Goal: Task Accomplishment & Management: Use online tool/utility

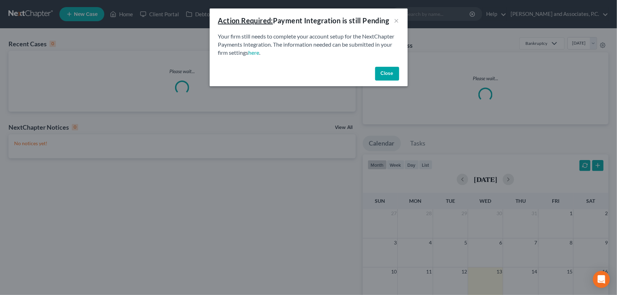
click at [385, 74] on button "Close" at bounding box center [387, 74] width 24 height 14
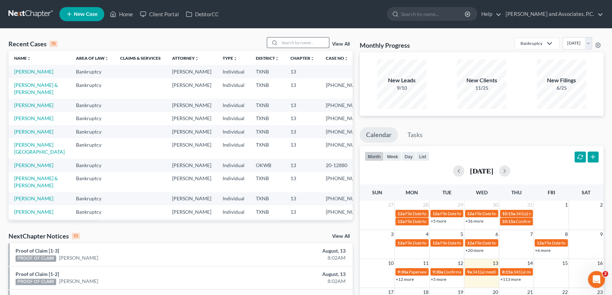
click at [325, 39] on input "search" at bounding box center [304, 42] width 49 height 10
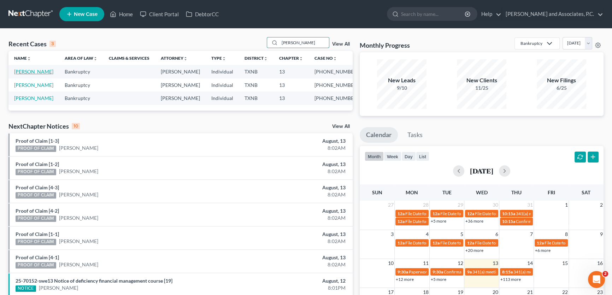
type input "[PERSON_NAME]"
click at [43, 73] on link "[PERSON_NAME]" at bounding box center [33, 72] width 39 height 6
select select "5"
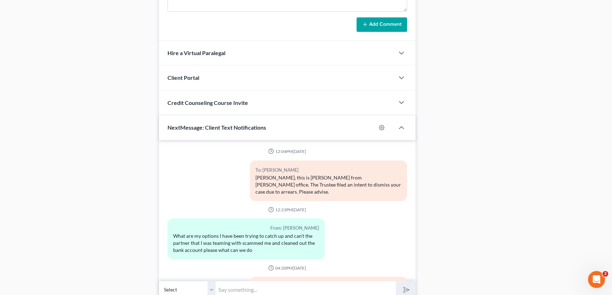
scroll to position [569, 0]
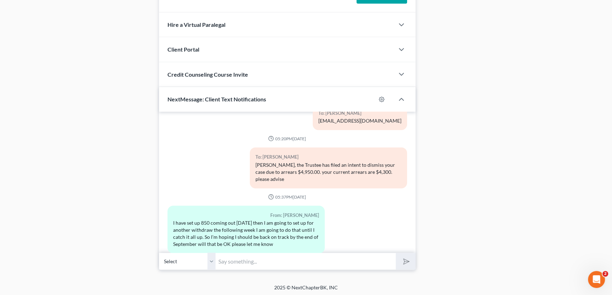
click at [211, 261] on select "Select [PHONE_NUMBER] - [PERSON_NAME]" at bounding box center [187, 261] width 57 height 17
click at [232, 261] on input "text" at bounding box center [306, 261] width 180 height 17
type input "the next Court date is [DATE], do you think you can be current on arrears and A…"
click at [396, 253] on button "submit" at bounding box center [405, 261] width 19 height 17
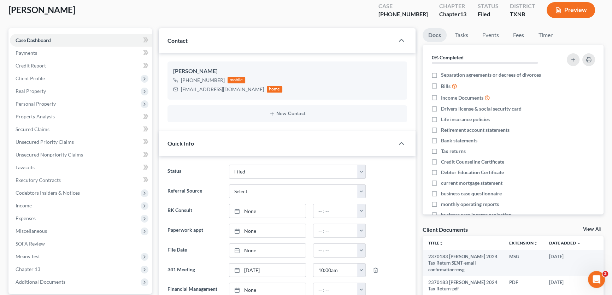
scroll to position [0, 0]
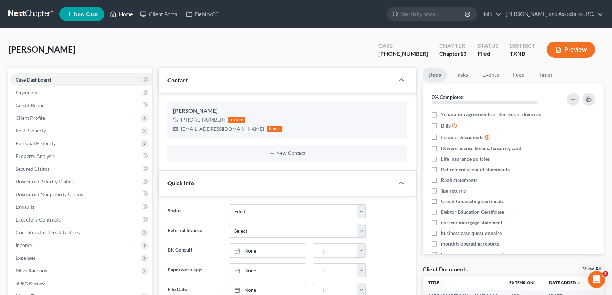
drag, startPoint x: 130, startPoint y: 15, endPoint x: 135, endPoint y: 17, distance: 5.1
click at [130, 14] on link "Home" at bounding box center [121, 14] width 30 height 13
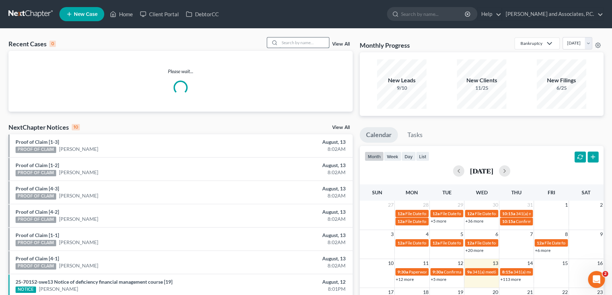
click at [311, 42] on input "search" at bounding box center [304, 42] width 49 height 10
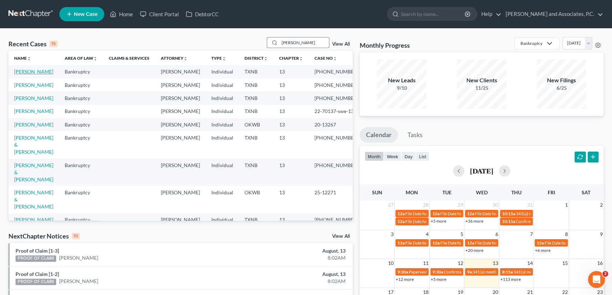
type input "[PERSON_NAME]"
click at [42, 71] on link "[PERSON_NAME]" at bounding box center [33, 72] width 39 height 6
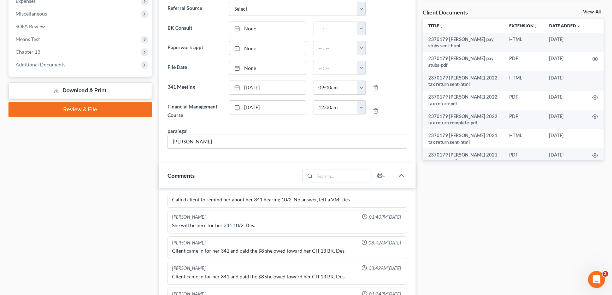
scroll to position [501, 0]
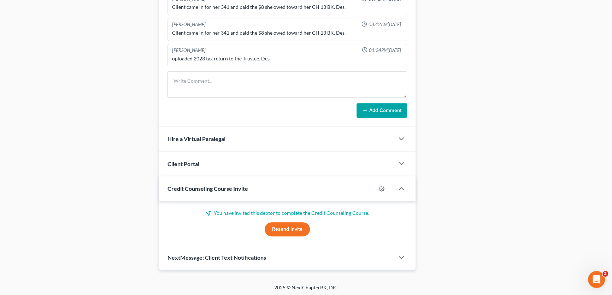
click at [221, 256] on span "NextMessage: Client Text Notifications" at bounding box center [217, 257] width 99 height 7
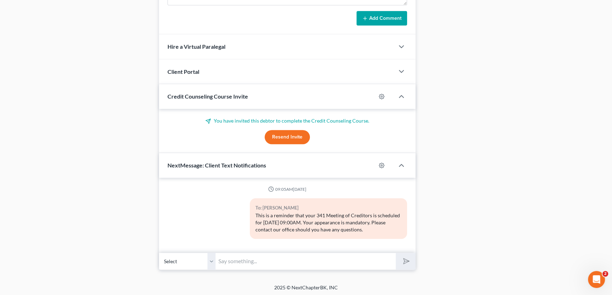
click at [212, 258] on select "Select [PHONE_NUMBER] - [PERSON_NAME]" at bounding box center [187, 261] width 57 height 17
click at [235, 261] on input "text" at bounding box center [306, 261] width 180 height 17
type input "[PERSON_NAME], this is [PERSON_NAME] from [PERSON_NAME] office. I received a fa…"
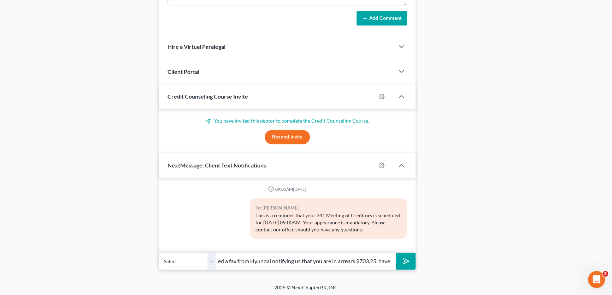
click at [396, 253] on button "submit" at bounding box center [405, 261] width 19 height 17
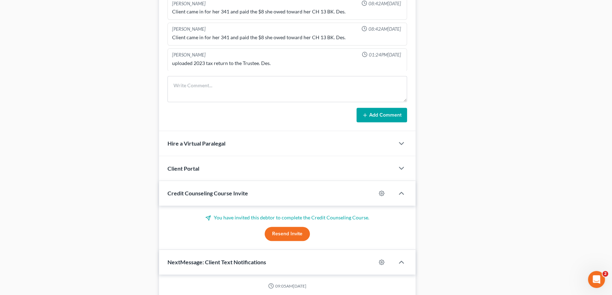
scroll to position [482, 0]
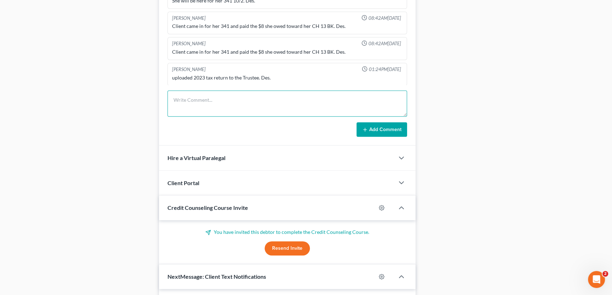
click at [194, 99] on textarea at bounding box center [288, 103] width 240 height 26
type textarea "we received a fax from Hyundai stating that client is $703.25 in arrears on her…"
click at [365, 124] on button "Add Comment" at bounding box center [382, 129] width 51 height 15
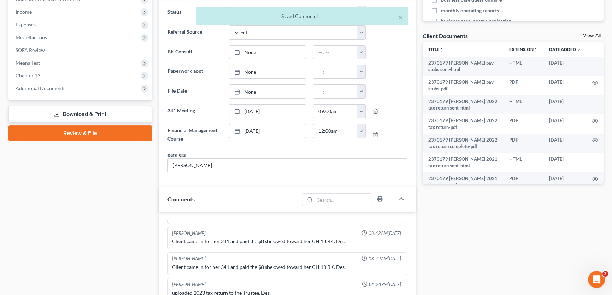
scroll to position [8, 0]
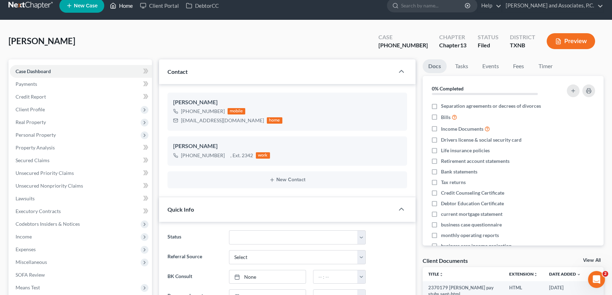
click at [125, 4] on link "Home" at bounding box center [121, 5] width 30 height 13
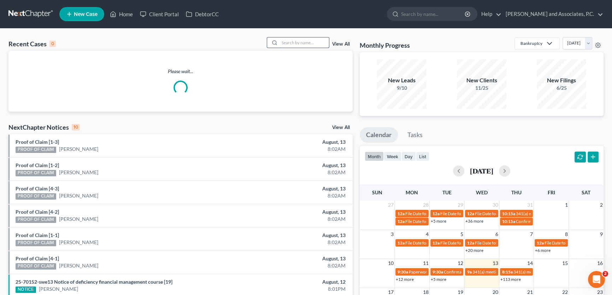
click at [292, 43] on input "search" at bounding box center [304, 42] width 49 height 10
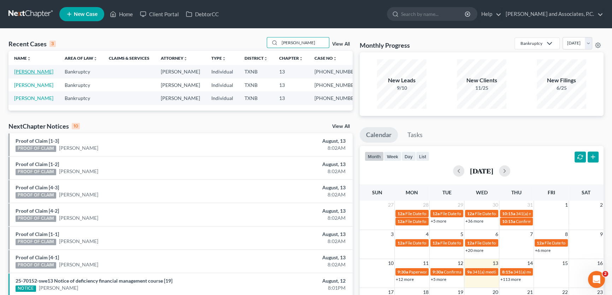
type input "[PERSON_NAME]"
click at [31, 73] on link "[PERSON_NAME]" at bounding box center [33, 72] width 39 height 6
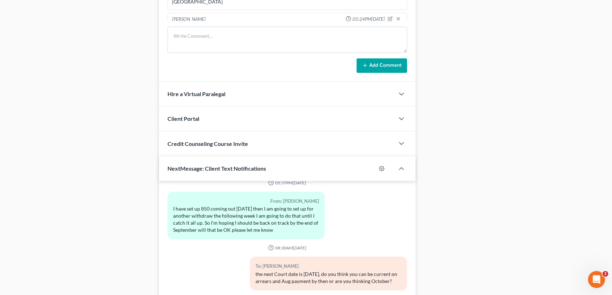
scroll to position [580, 0]
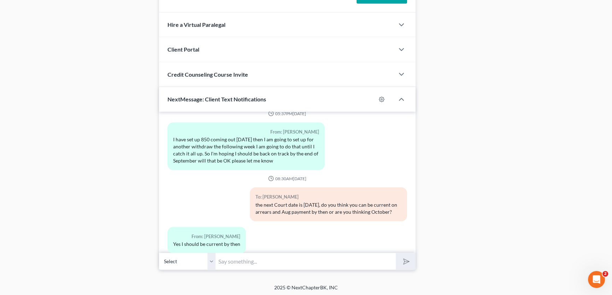
click at [227, 260] on input "text" at bounding box center [306, 261] width 180 height 17
type input "okay, I will file a response to the intent to dismiss and set it for [DATE] to …"
click at [396, 253] on button "submit" at bounding box center [405, 261] width 19 height 17
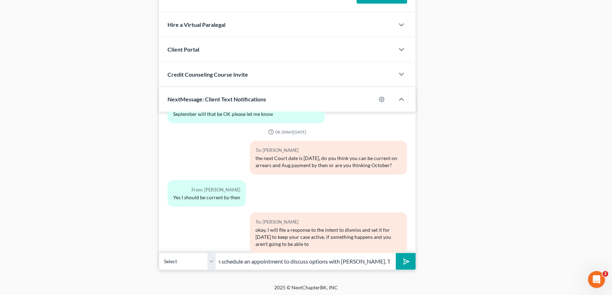
scroll to position [0, 115]
type input "be current, please contact our office so we can schedule an appointment to disc…"
click at [396, 253] on button "submit" at bounding box center [405, 261] width 19 height 17
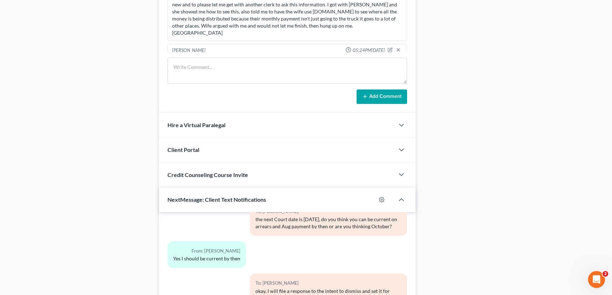
scroll to position [482, 0]
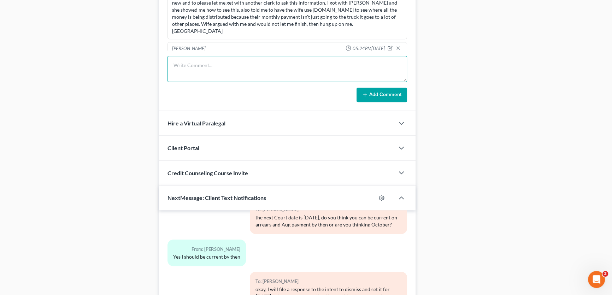
click at [298, 67] on textarea at bounding box center [288, 69] width 240 height 26
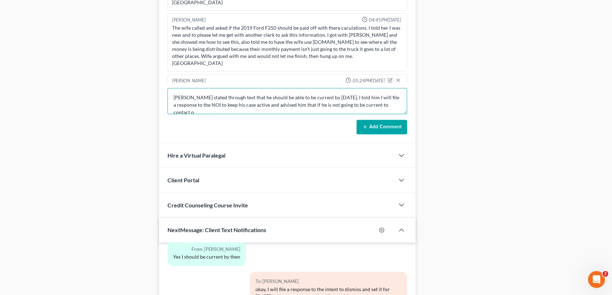
scroll to position [1, 0]
type textarea "[PERSON_NAME] stated through text that he should be able to be current by [DATE…"
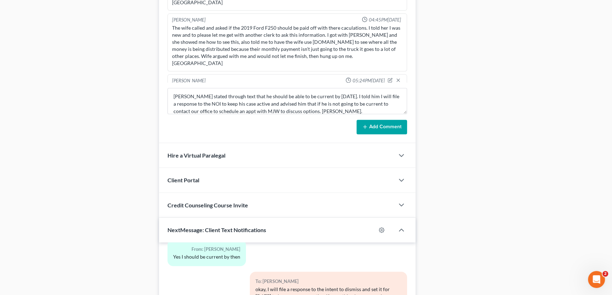
click at [369, 123] on button "Add Comment" at bounding box center [382, 127] width 51 height 15
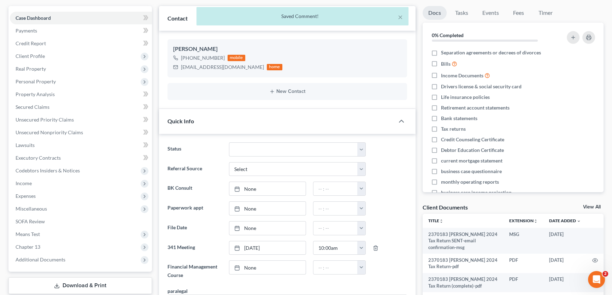
scroll to position [0, 0]
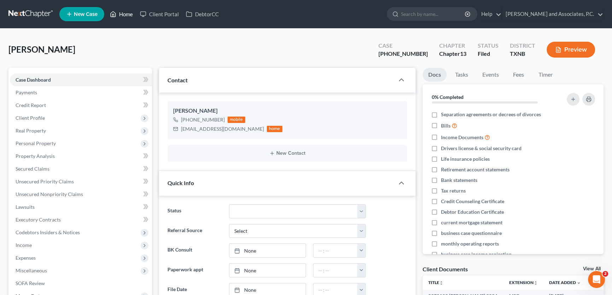
click at [123, 12] on link "Home" at bounding box center [121, 14] width 30 height 13
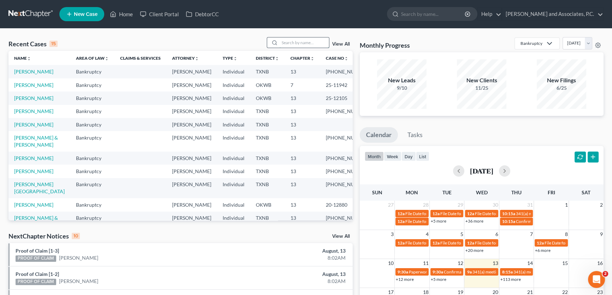
click at [310, 43] on input "search" at bounding box center [304, 42] width 49 height 10
click at [39, 88] on link "[PERSON_NAME]" at bounding box center [33, 85] width 39 height 6
select select "5"
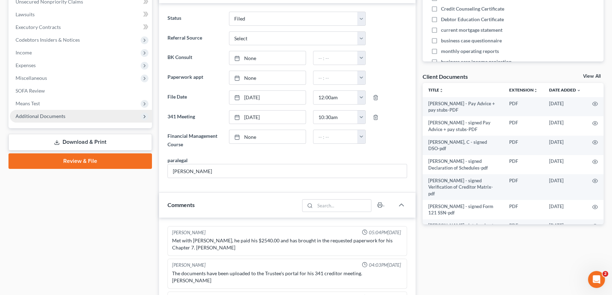
scroll to position [0, 0]
click at [45, 117] on span "Additional Documents" at bounding box center [41, 116] width 50 height 6
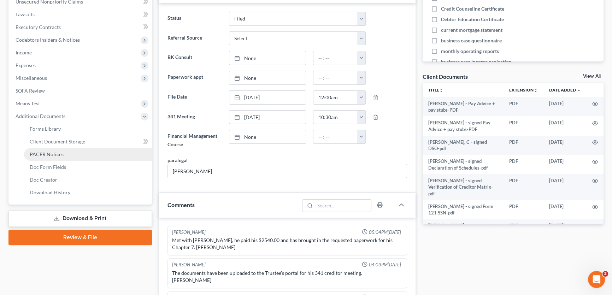
click at [47, 158] on link "PACER Notices" at bounding box center [88, 154] width 128 height 13
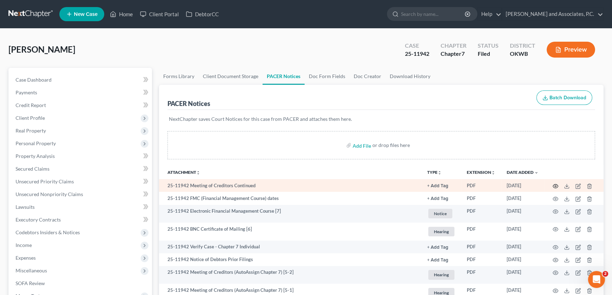
click at [556, 186] on circle "button" at bounding box center [555, 186] width 1 height 1
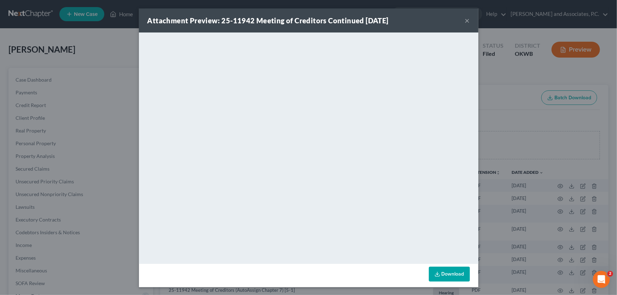
click at [465, 21] on button "×" at bounding box center [467, 20] width 5 height 8
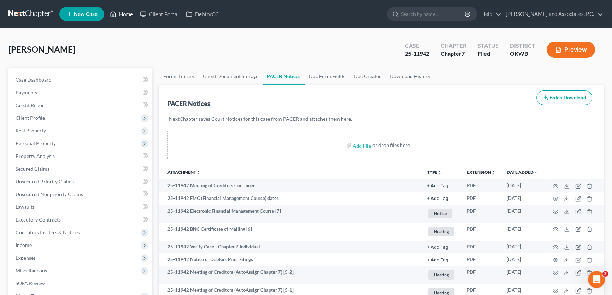
click at [122, 16] on link "Home" at bounding box center [121, 14] width 30 height 13
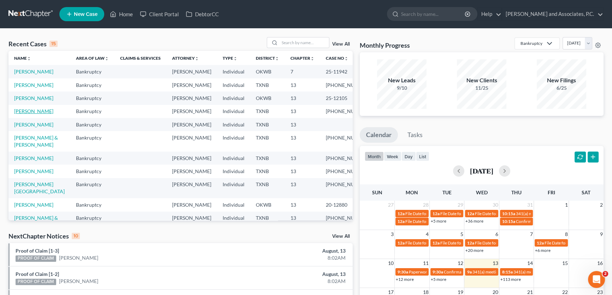
click at [32, 114] on link "[PERSON_NAME]" at bounding box center [33, 111] width 39 height 6
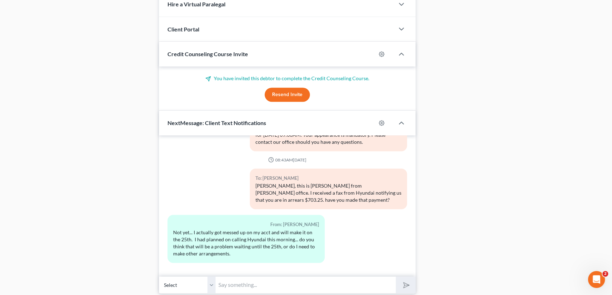
scroll to position [659, 0]
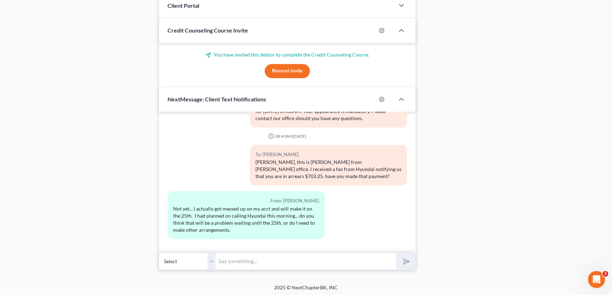
click at [228, 263] on input "text" at bounding box center [306, 261] width 180 height 17
type input "the fax I received says the default needs to be cure [DATE] from [DATE], so tha…"
click at [410, 259] on button "submit" at bounding box center [405, 261] width 19 height 17
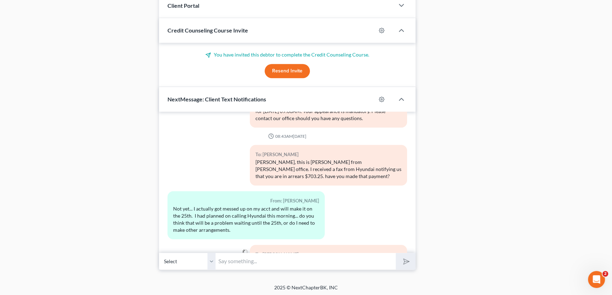
click at [366, 259] on input "text" at bounding box center [306, 261] width 180 height 17
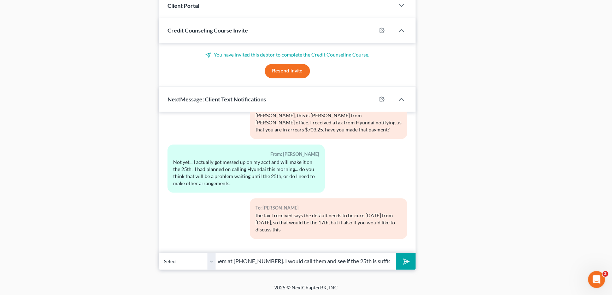
scroll to position [0, 39]
type input "matter to call them at [PHONE_NUMBER]. I would call them and see if the 25th is…"
click at [403, 260] on icon "submit" at bounding box center [405, 262] width 10 height 10
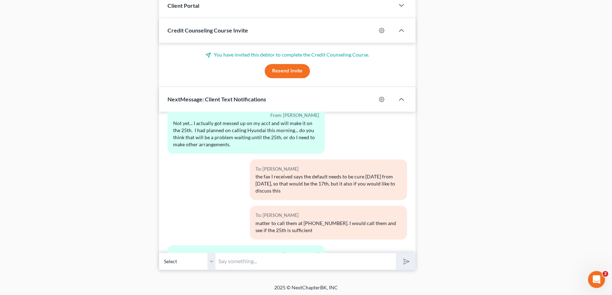
scroll to position [170, 0]
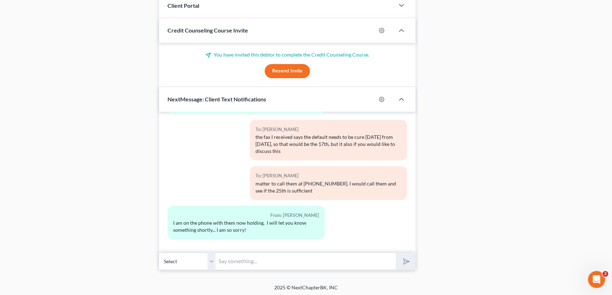
click at [232, 258] on input "text" at bounding box center [306, 261] width 180 height 17
type input "it's okay. I just wanted you to be aware."
click at [396, 253] on button "submit" at bounding box center [405, 261] width 19 height 17
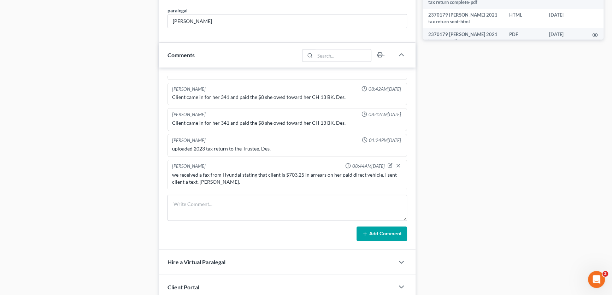
scroll to position [450, 0]
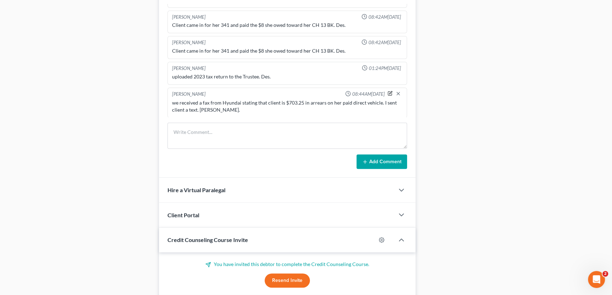
drag, startPoint x: 385, startPoint y: 92, endPoint x: 370, endPoint y: 95, distance: 15.2
click at [388, 92] on icon "button" at bounding box center [390, 93] width 5 height 5
click at [215, 113] on textarea "we received a fax from Hyundai stating that client is $703.25 in arrears on her…" at bounding box center [287, 112] width 230 height 26
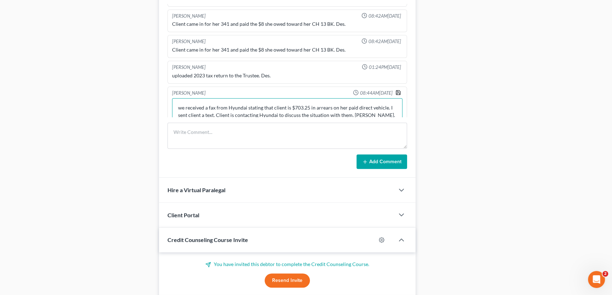
type textarea "we received a fax from Hyundai stating that client is $703.25 in arrears on her…"
click at [396, 90] on icon "button" at bounding box center [399, 93] width 6 height 6
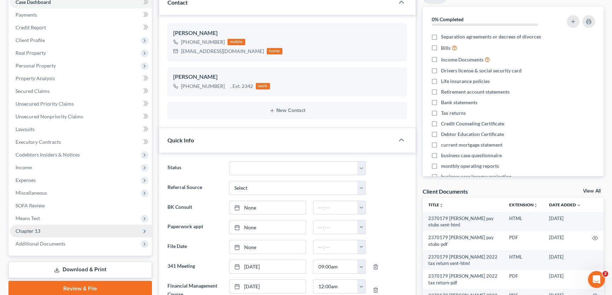
scroll to position [0, 0]
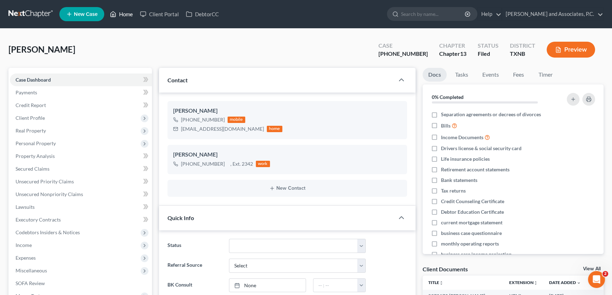
click at [129, 15] on link "Home" at bounding box center [121, 14] width 30 height 13
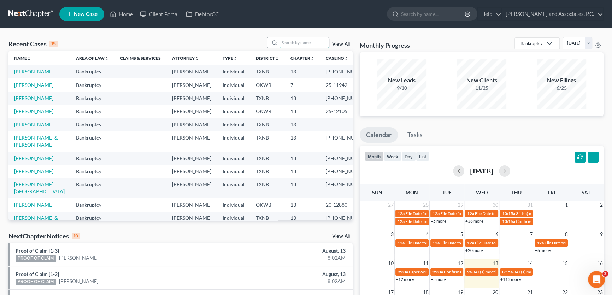
click at [300, 45] on input "search" at bounding box center [304, 42] width 49 height 10
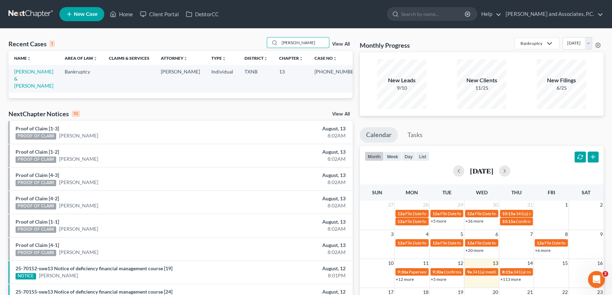
type input "[PERSON_NAME]"
click at [53, 72] on link "[PERSON_NAME] & [PERSON_NAME]" at bounding box center [33, 79] width 39 height 20
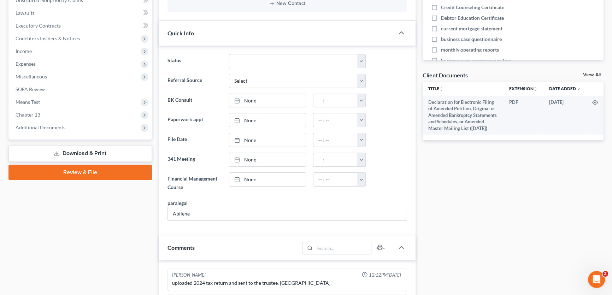
scroll to position [193, 0]
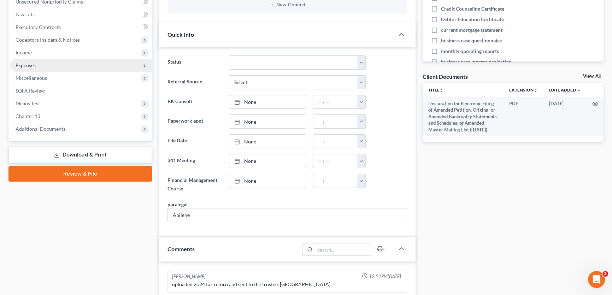
click at [32, 66] on span "Expenses" at bounding box center [26, 65] width 20 height 6
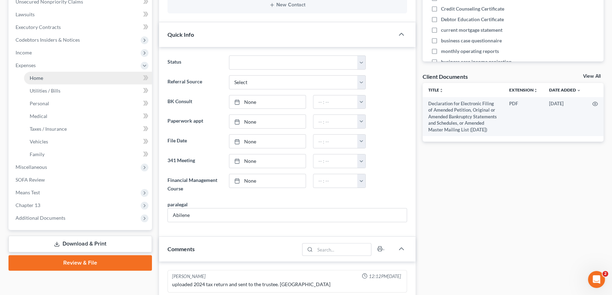
click at [37, 75] on span "Home" at bounding box center [36, 78] width 13 height 6
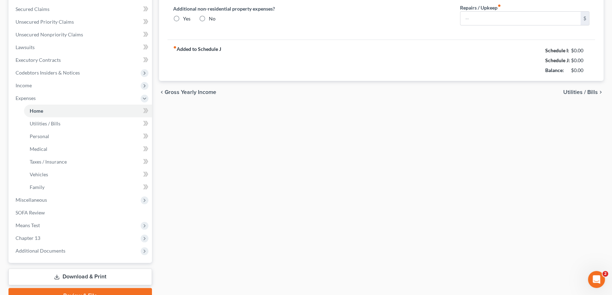
type input "0.00"
radio input "true"
type input "0.00"
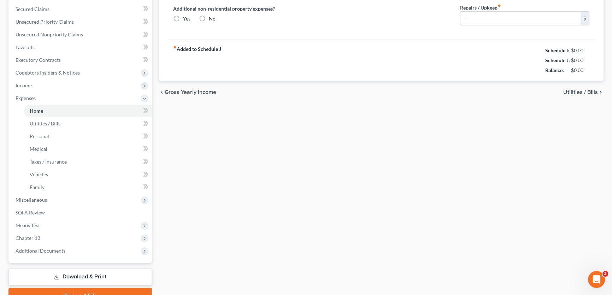
type input "0.00"
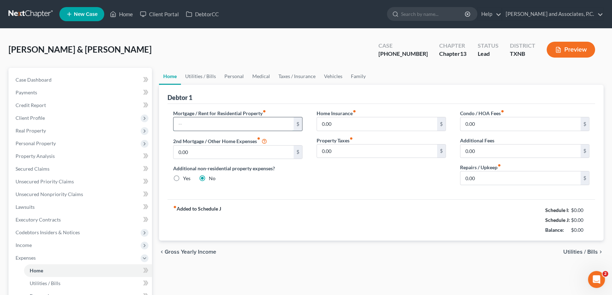
click at [244, 121] on input "text" at bounding box center [234, 123] width 120 height 13
type input "2,842.44"
click at [280, 104] on div "Mortgage / Rent for Residential Property fiber_manual_record 2,842.44 $ 2nd Mor…" at bounding box center [382, 151] width 428 height 95
click at [335, 75] on link "Vehicles" at bounding box center [333, 76] width 27 height 17
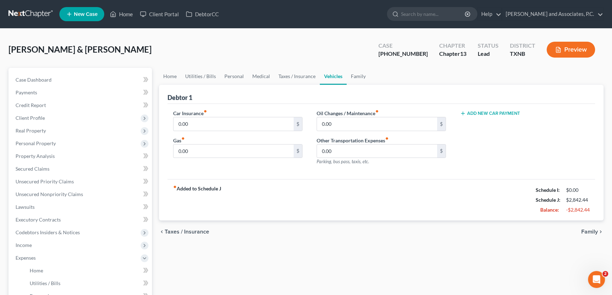
click at [472, 112] on button "Add New Car Payment" at bounding box center [490, 114] width 60 height 6
click at [480, 125] on input "text" at bounding box center [515, 123] width 109 height 13
type input "656.40"
click at [211, 76] on link "Utilities / Bills" at bounding box center [200, 76] width 39 height 17
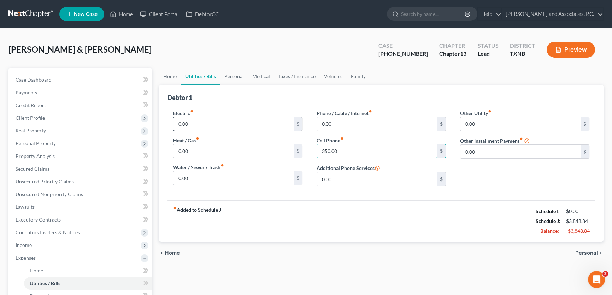
type input "350.00"
type input "300.00"
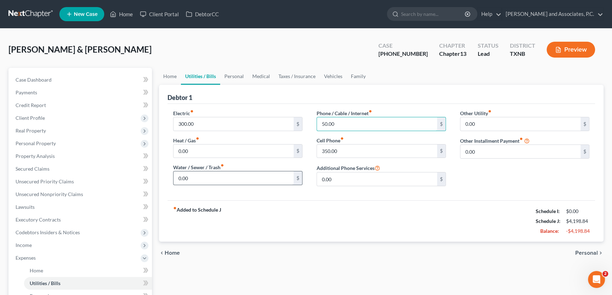
type input "50.00"
type input "200.00"
click at [237, 75] on link "Personal" at bounding box center [234, 76] width 28 height 17
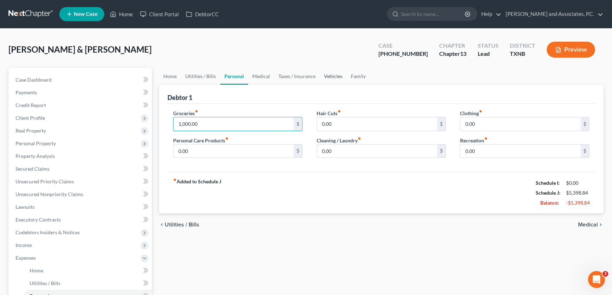
type input "1,000.00"
click at [332, 75] on link "Vehicles" at bounding box center [333, 76] width 27 height 17
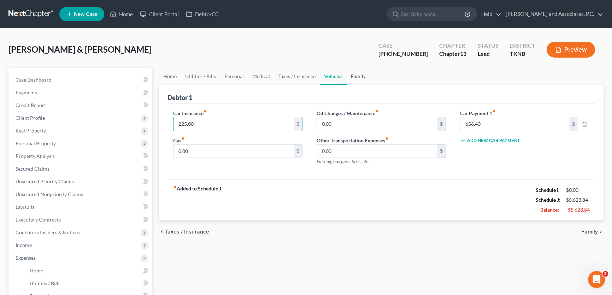
type input "225.00"
click at [353, 76] on link "Family" at bounding box center [358, 76] width 23 height 17
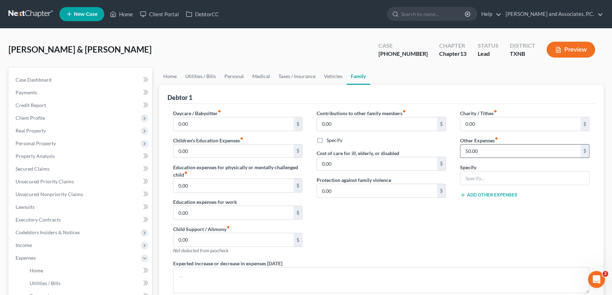
type input "50.00"
type input "lawn care"
click at [478, 196] on button "Add Other Expenses" at bounding box center [488, 195] width 57 height 6
type input "41.67"
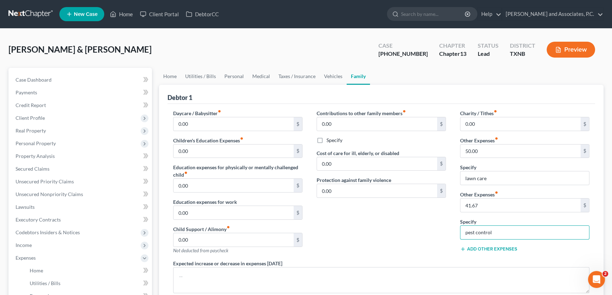
type input "pest control"
click at [174, 77] on link "Home" at bounding box center [170, 76] width 22 height 17
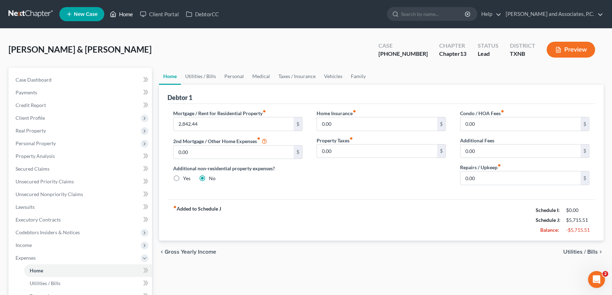
click at [133, 14] on link "Home" at bounding box center [121, 14] width 30 height 13
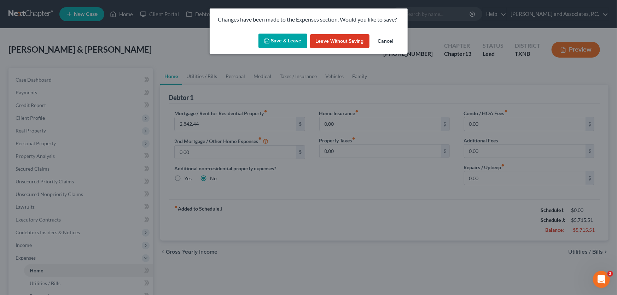
click at [278, 38] on button "Save & Leave" at bounding box center [282, 41] width 49 height 15
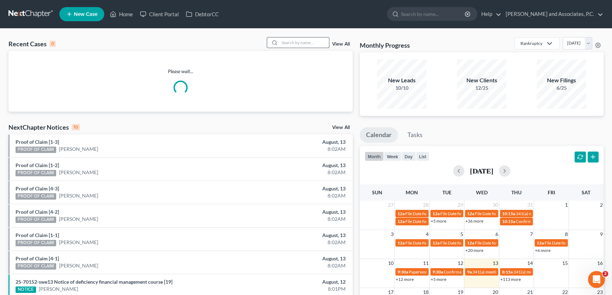
click at [298, 43] on input "search" at bounding box center [304, 42] width 49 height 10
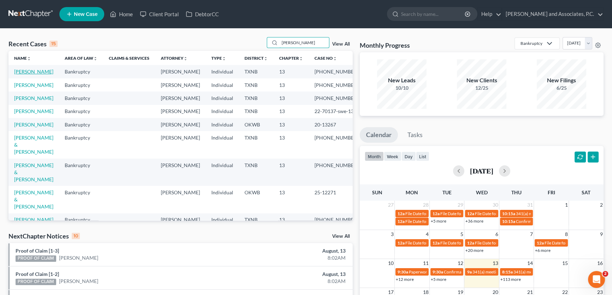
type input "[PERSON_NAME]"
click at [44, 71] on link "[PERSON_NAME]" at bounding box center [33, 72] width 39 height 6
select select "5"
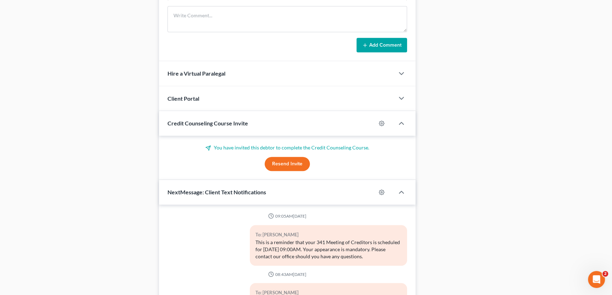
scroll to position [282, 0]
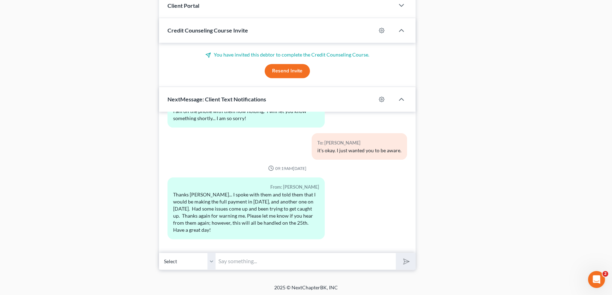
click at [257, 263] on input "text" at bounding box center [306, 261] width 180 height 17
type input "I am glad you got that taken care of. Have a good day!"
click at [396, 253] on button "submit" at bounding box center [405, 261] width 19 height 17
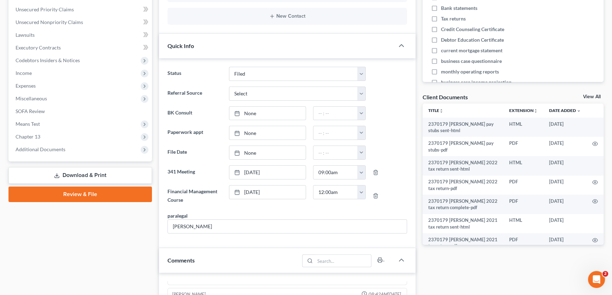
scroll to position [0, 0]
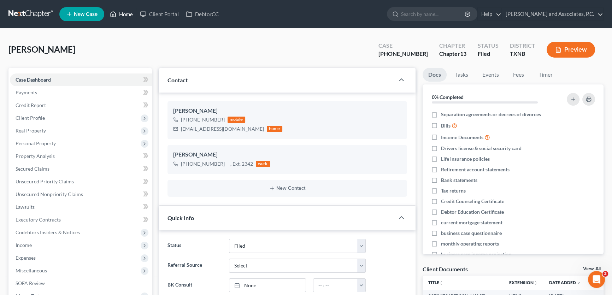
click at [131, 14] on link "Home" at bounding box center [121, 14] width 30 height 13
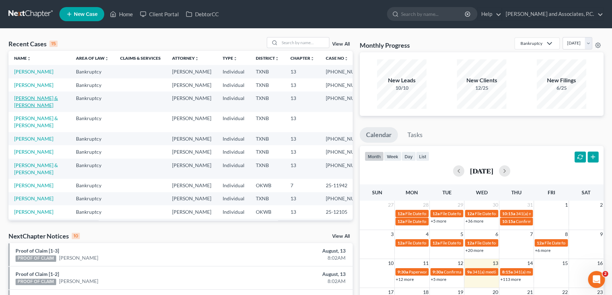
click at [35, 108] on link "[PERSON_NAME] & [PERSON_NAME]" at bounding box center [36, 101] width 44 height 13
select select "8"
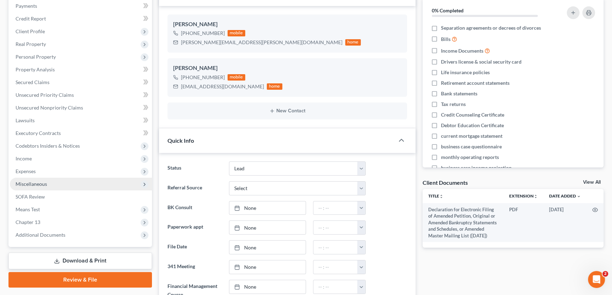
scroll to position [96, 0]
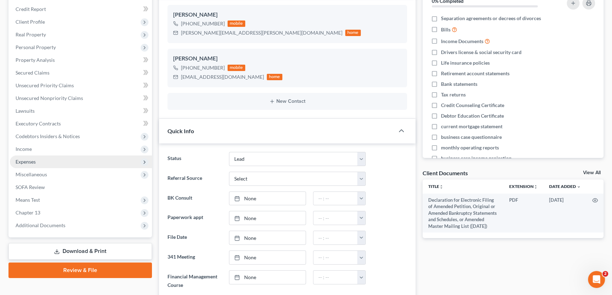
click at [32, 159] on span "Expenses" at bounding box center [26, 162] width 20 height 6
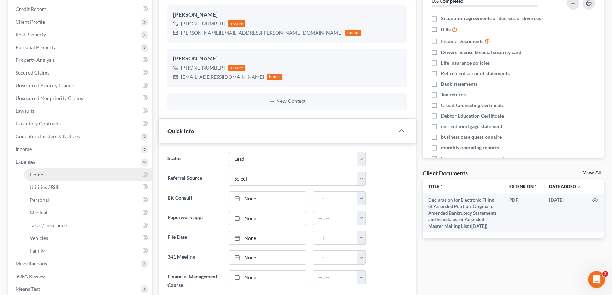
click at [37, 175] on span "Home" at bounding box center [36, 174] width 13 height 6
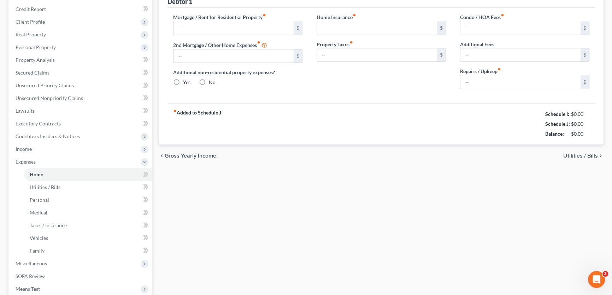
scroll to position [19, 0]
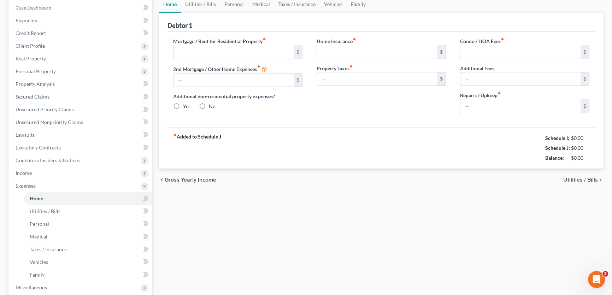
type input "2,842.44"
type input "0.00"
radio input "true"
type input "0.00"
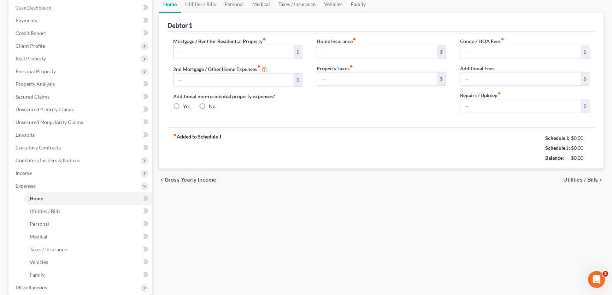
type input "0.00"
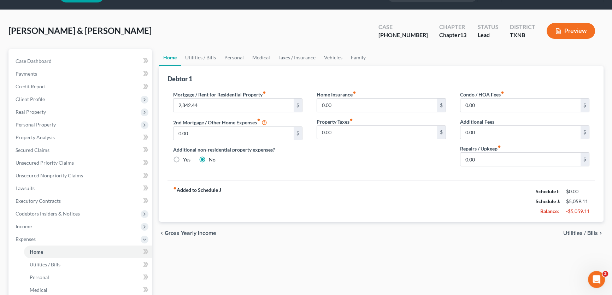
scroll to position [0, 0]
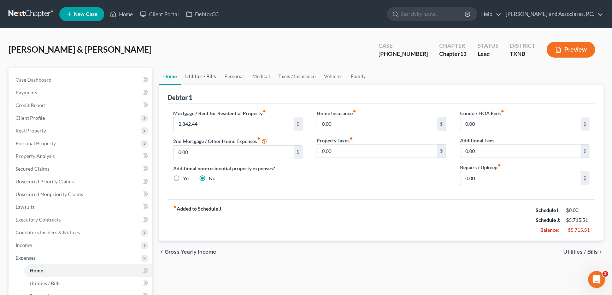
click at [198, 74] on link "Utilities / Bills" at bounding box center [200, 76] width 39 height 17
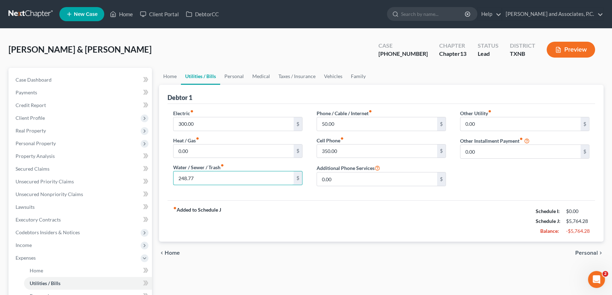
type input "248.77"
click at [211, 189] on div "Electric fiber_manual_record 300.00 $ Heat / Gas fiber_manual_record 0.00 $ Wat…" at bounding box center [237, 151] width 143 height 82
click at [95, 76] on link "Case Dashboard" at bounding box center [81, 80] width 142 height 13
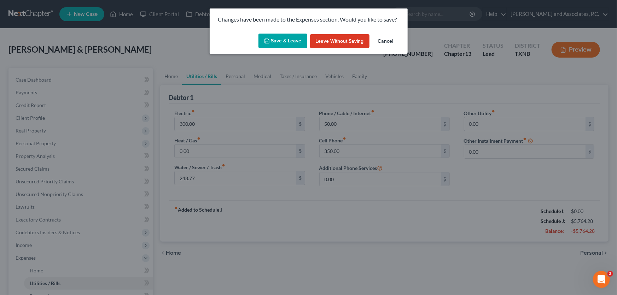
click at [280, 36] on button "Save & Leave" at bounding box center [282, 41] width 49 height 15
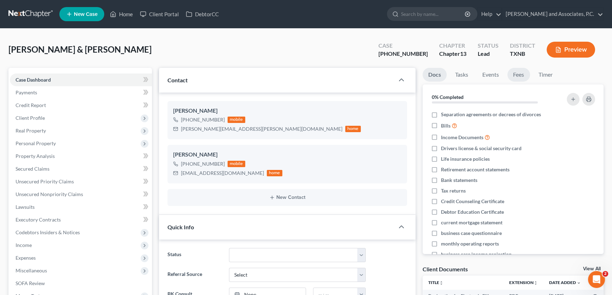
click at [523, 74] on link "Fees" at bounding box center [519, 75] width 23 height 14
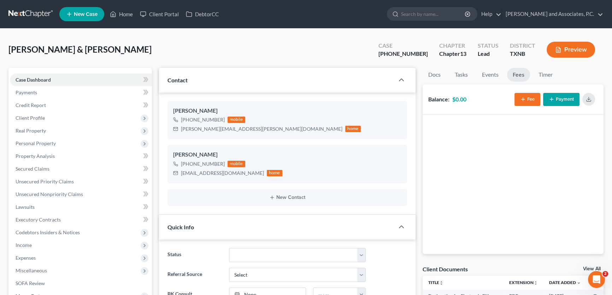
scroll to position [193, 0]
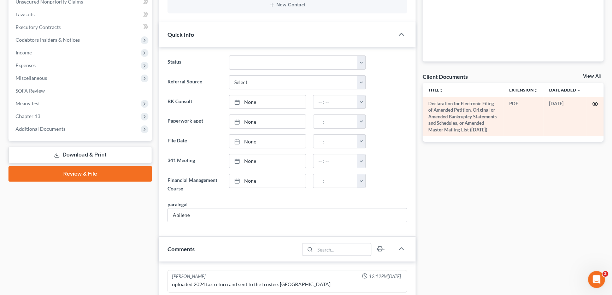
click at [594, 103] on circle "button" at bounding box center [594, 103] width 1 height 1
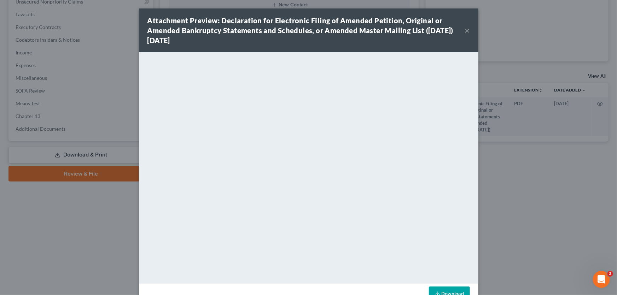
click at [465, 29] on button "×" at bounding box center [467, 30] width 5 height 8
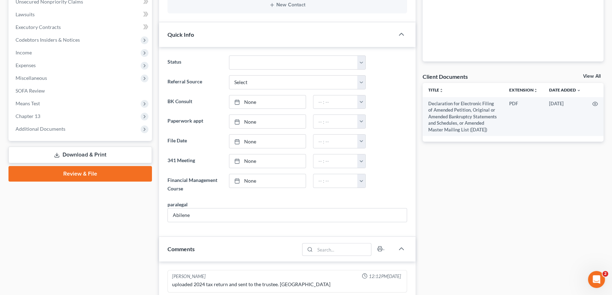
click at [589, 76] on link "View All" at bounding box center [592, 76] width 18 height 5
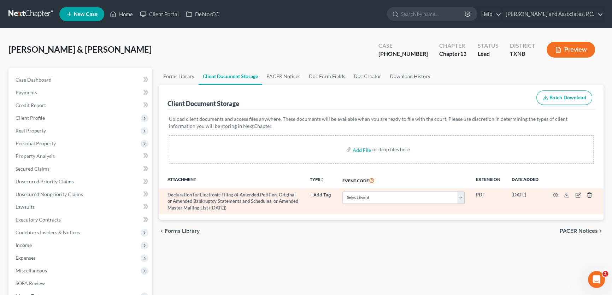
click at [590, 195] on line "button" at bounding box center [590, 195] width 0 height 1
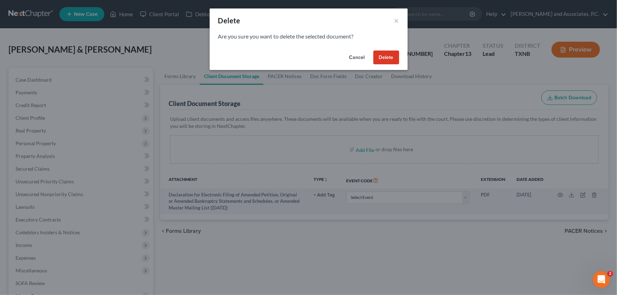
click at [392, 60] on button "Delete" at bounding box center [386, 58] width 26 height 14
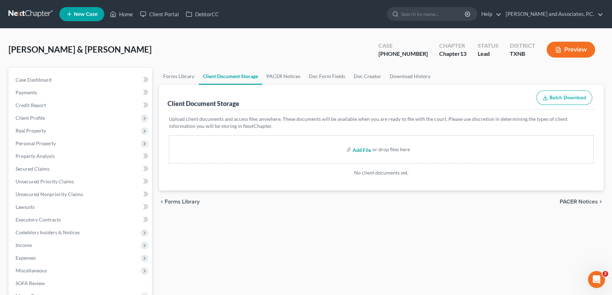
click at [361, 148] on input "file" at bounding box center [361, 149] width 17 height 13
type input "C:\fakepath\2310039 [PERSON_NAME] amended dec page.pdf"
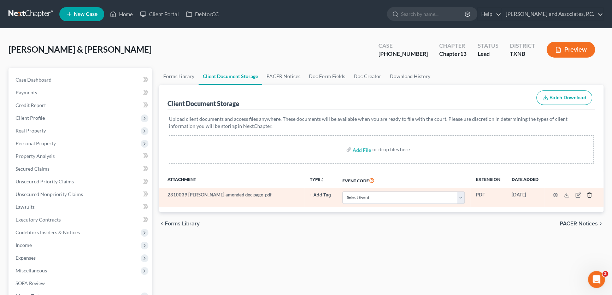
click at [590, 193] on icon "button" at bounding box center [590, 195] width 6 height 6
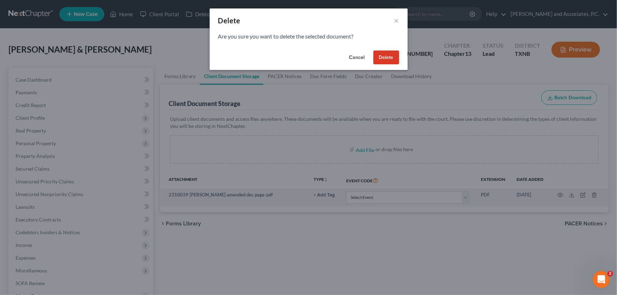
click at [379, 59] on button "Delete" at bounding box center [386, 58] width 26 height 14
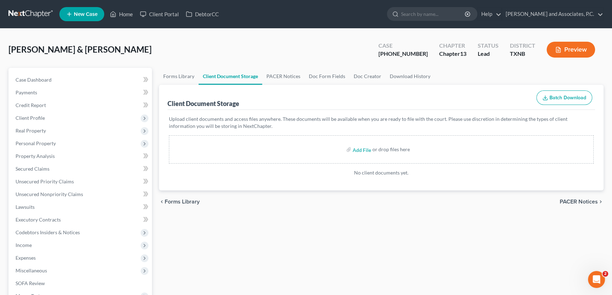
drag, startPoint x: 179, startPoint y: 57, endPoint x: 243, endPoint y: 85, distance: 69.8
click at [179, 57] on div "[PERSON_NAME] & [PERSON_NAME] Upgraded Case [PHONE_NUMBER] Chapter Chapter 13 S…" at bounding box center [305, 52] width 595 height 31
click at [360, 151] on input "file" at bounding box center [361, 149] width 17 height 13
type input "C:\fakepath\declaration-amended.pdf"
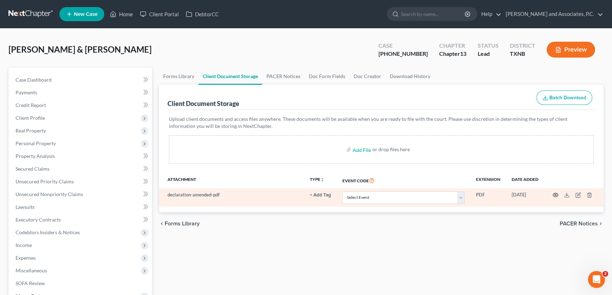
click at [554, 192] on icon "button" at bounding box center [556, 195] width 6 height 6
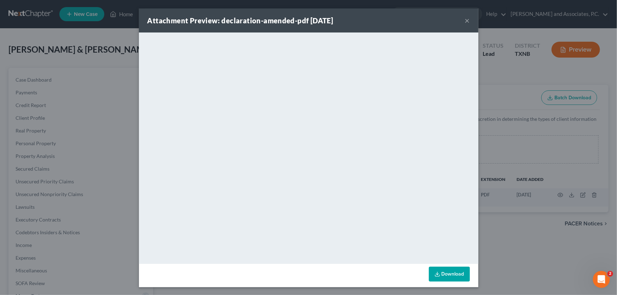
click at [465, 20] on button "×" at bounding box center [467, 20] width 5 height 8
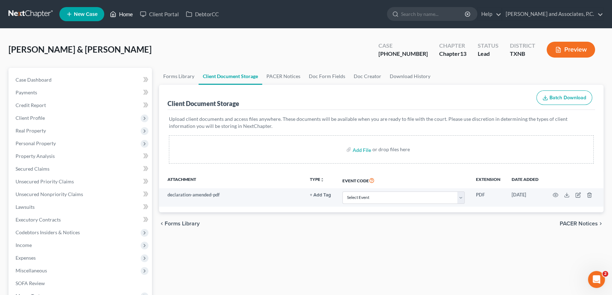
click at [127, 16] on link "Home" at bounding box center [121, 14] width 30 height 13
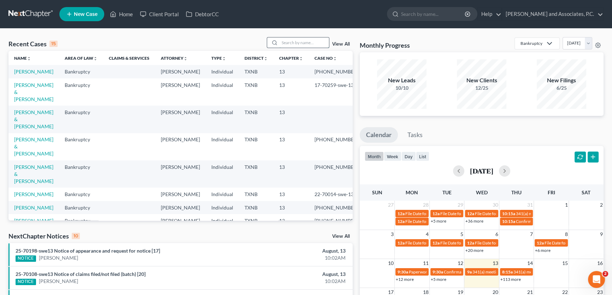
click at [304, 40] on input "search" at bounding box center [304, 42] width 49 height 10
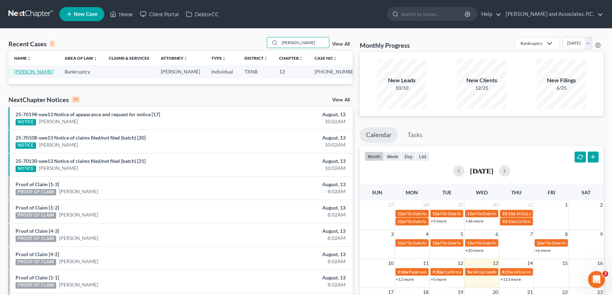
type input "[PERSON_NAME]"
click at [38, 72] on link "[PERSON_NAME]" at bounding box center [33, 72] width 39 height 6
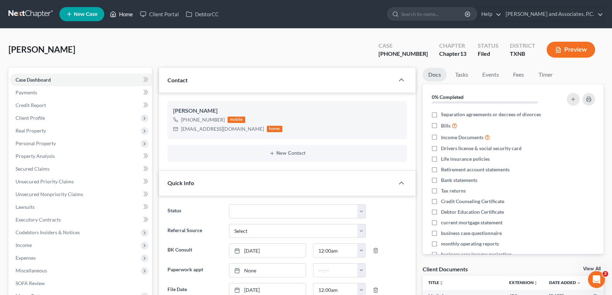
click at [127, 14] on link "Home" at bounding box center [121, 14] width 30 height 13
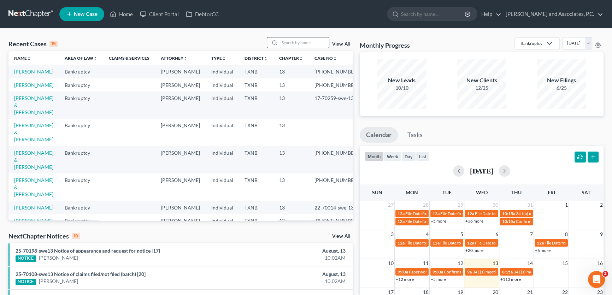
click at [289, 43] on input "search" at bounding box center [304, 42] width 49 height 10
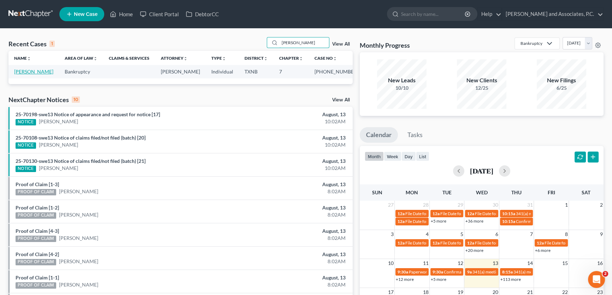
type input "[PERSON_NAME]"
click at [32, 71] on link "[PERSON_NAME]" at bounding box center [33, 72] width 39 height 6
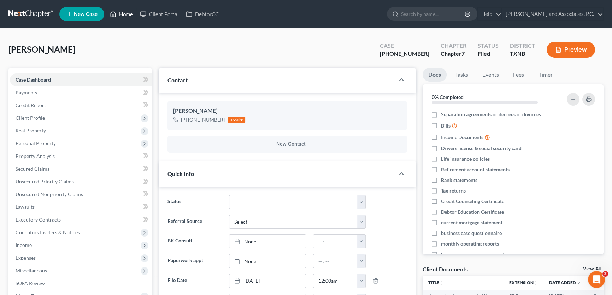
click at [127, 12] on link "Home" at bounding box center [121, 14] width 30 height 13
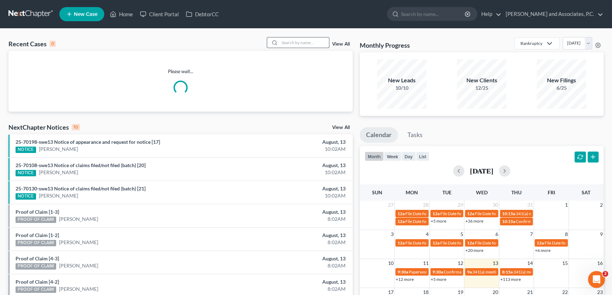
click at [316, 44] on input "search" at bounding box center [304, 42] width 49 height 10
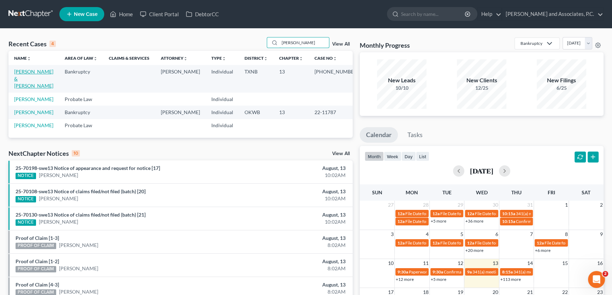
type input "[PERSON_NAME]"
click at [45, 71] on link "[PERSON_NAME] & [PERSON_NAME]" at bounding box center [33, 79] width 39 height 20
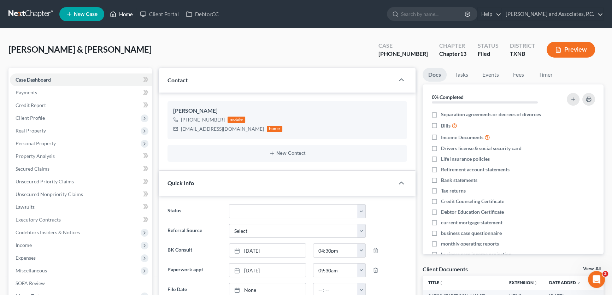
click at [127, 14] on link "Home" at bounding box center [121, 14] width 30 height 13
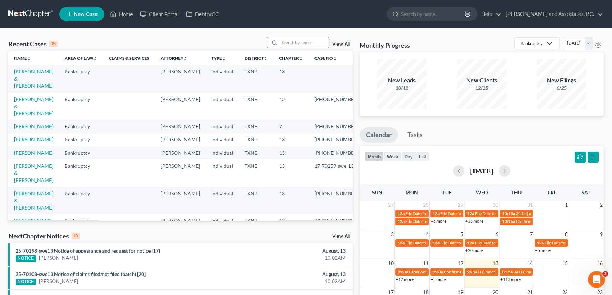
click at [292, 40] on input "search" at bounding box center [304, 42] width 49 height 10
type input "[PERSON_NAME]"
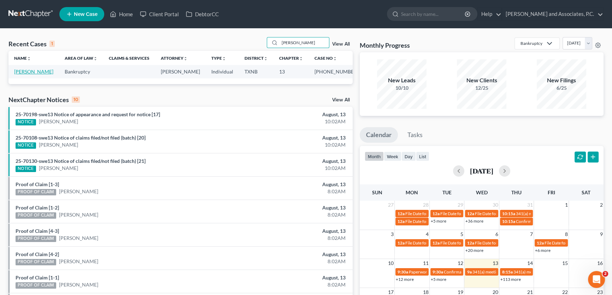
click at [25, 74] on link "[PERSON_NAME]" at bounding box center [33, 72] width 39 height 6
select select "5"
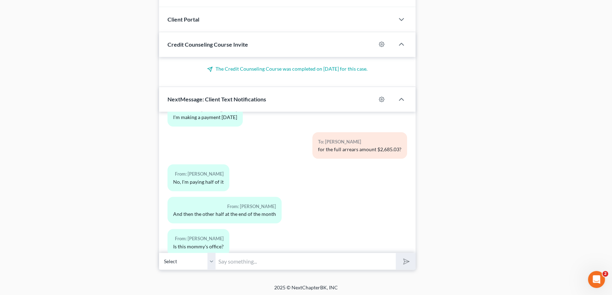
scroll to position [414, 0]
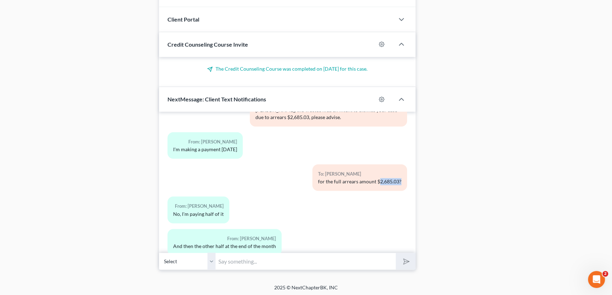
drag, startPoint x: 396, startPoint y: 174, endPoint x: 375, endPoint y: 176, distance: 20.6
click at [375, 178] on div "for the full arrears amount $2,685.03?" at bounding box center [359, 181] width 83 height 7
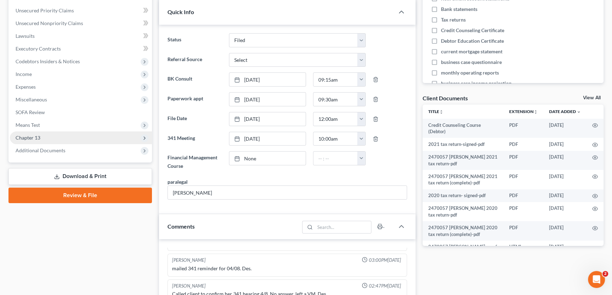
scroll to position [160, 0]
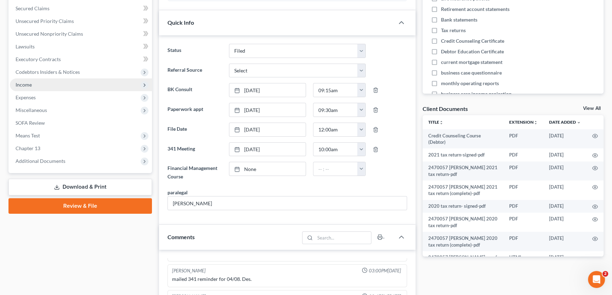
click at [33, 87] on span "Income" at bounding box center [81, 84] width 142 height 13
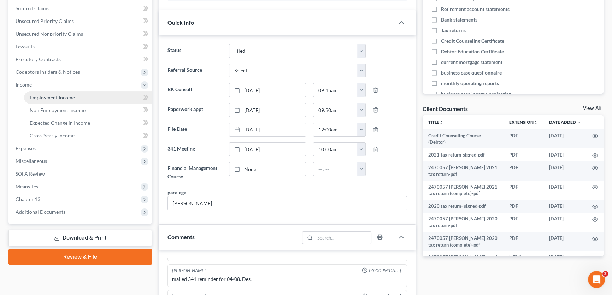
click at [36, 98] on span "Employment Income" at bounding box center [52, 97] width 45 height 6
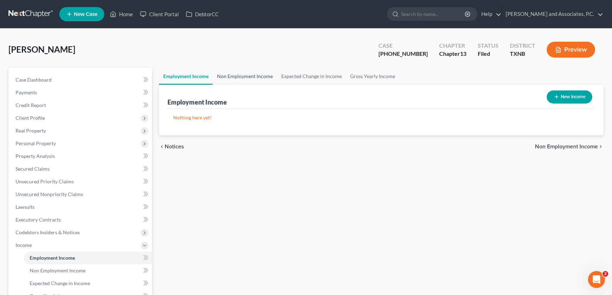
click at [245, 77] on link "Non Employment Income" at bounding box center [245, 76] width 64 height 17
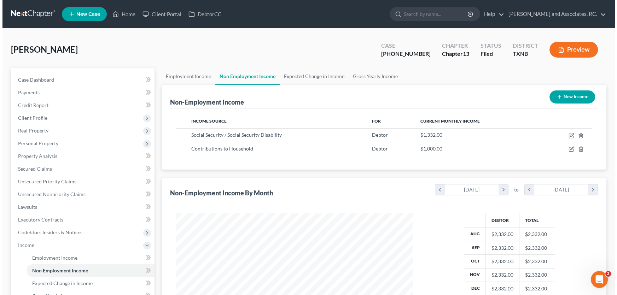
scroll to position [127, 251]
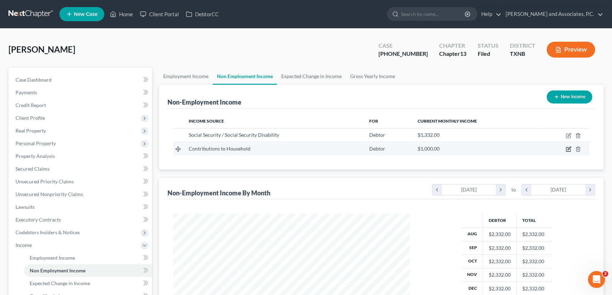
click at [567, 149] on icon "button" at bounding box center [569, 149] width 6 height 6
select select "8"
select select "0"
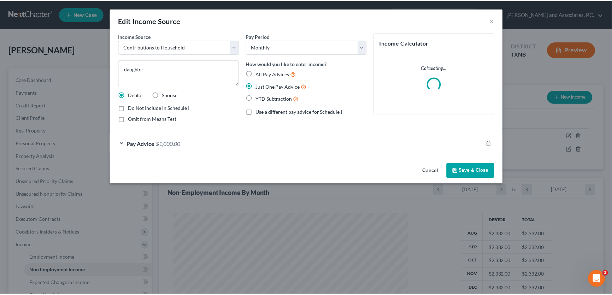
scroll to position [127, 253]
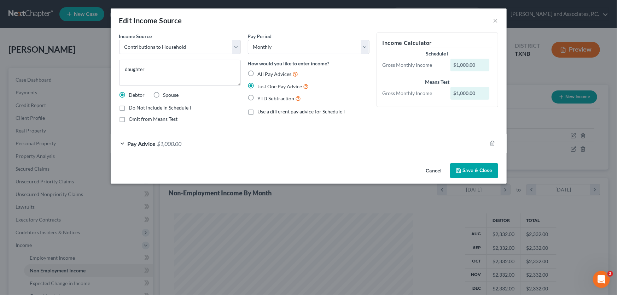
click at [428, 170] on button "Cancel" at bounding box center [433, 171] width 27 height 14
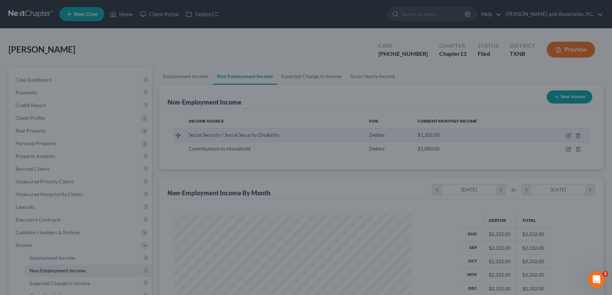
scroll to position [353317, 353193]
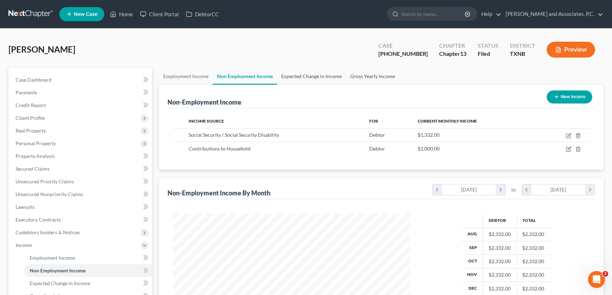
drag, startPoint x: 327, startPoint y: 77, endPoint x: 356, endPoint y: 76, distance: 28.3
click at [327, 76] on link "Expected Change in Income" at bounding box center [311, 76] width 69 height 17
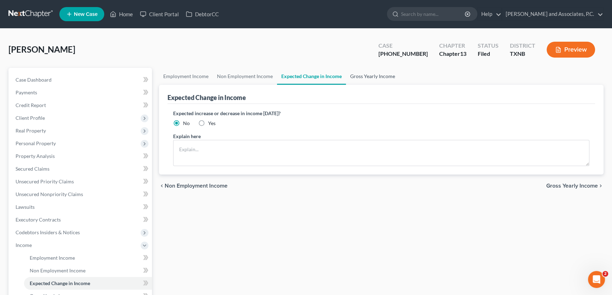
click at [357, 76] on link "Gross Yearly Income" at bounding box center [372, 76] width 53 height 17
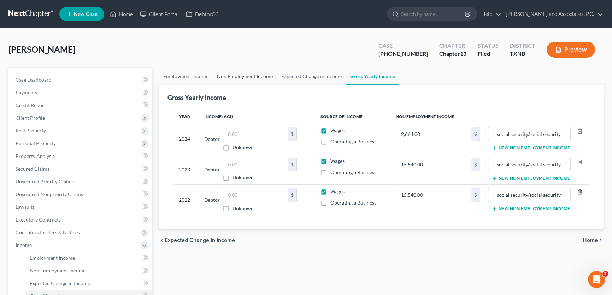
click at [257, 78] on link "Non Employment Income" at bounding box center [245, 76] width 64 height 17
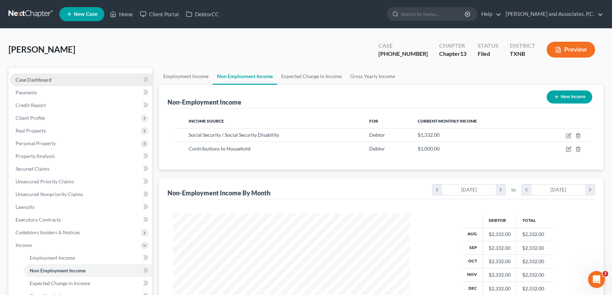
click at [68, 76] on link "Case Dashboard" at bounding box center [81, 80] width 142 height 13
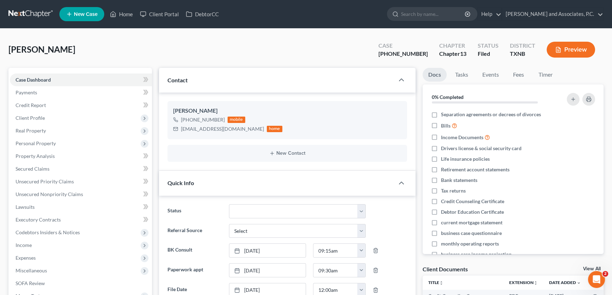
click at [195, 51] on div "[PERSON_NAME] Upgraded Case [PHONE_NUMBER] Chapter Chapter 13 Status [GEOGRAPHI…" at bounding box center [305, 52] width 595 height 31
drag, startPoint x: 127, startPoint y: 17, endPoint x: 99, endPoint y: 2, distance: 31.7
click at [127, 17] on link "Home" at bounding box center [121, 14] width 30 height 13
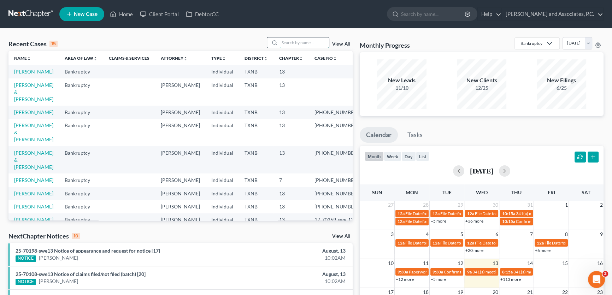
click at [298, 44] on input "search" at bounding box center [304, 42] width 49 height 10
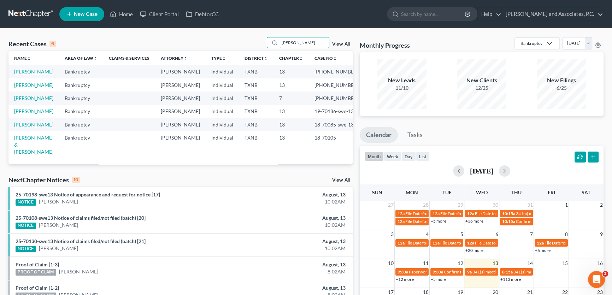
type input "[PERSON_NAME]"
click at [28, 74] on link "[PERSON_NAME]" at bounding box center [33, 72] width 39 height 6
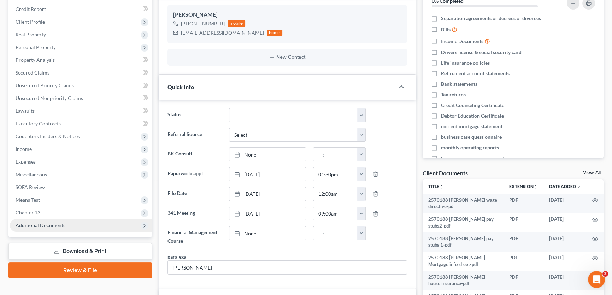
scroll to position [1093, 0]
click at [40, 223] on span "Additional Documents" at bounding box center [41, 225] width 50 height 6
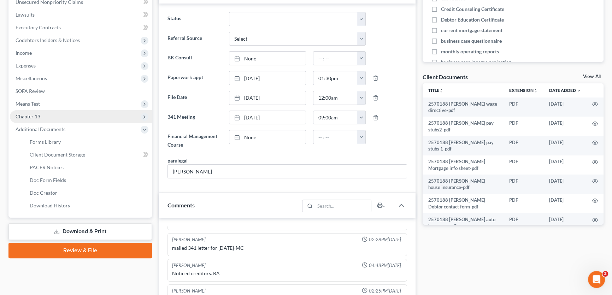
scroll to position [193, 0]
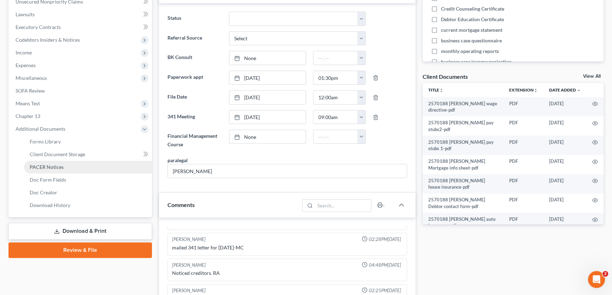
click at [60, 168] on span "PACER Notices" at bounding box center [47, 167] width 34 height 6
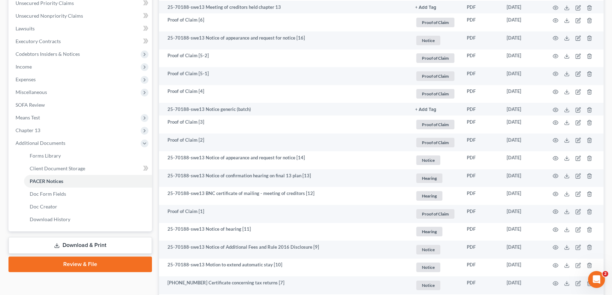
scroll to position [321, 0]
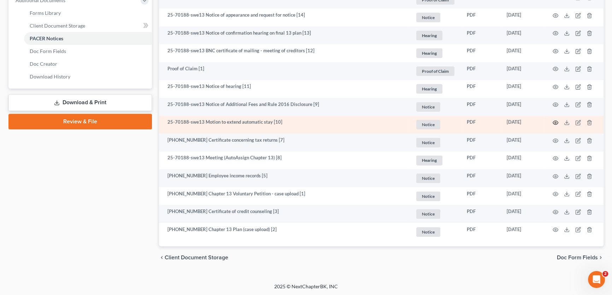
click at [555, 123] on icon "button" at bounding box center [556, 123] width 6 height 6
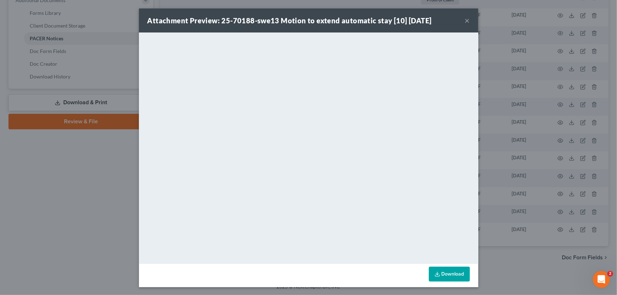
drag, startPoint x: 467, startPoint y: 21, endPoint x: 397, endPoint y: 32, distance: 70.8
click at [467, 21] on button "×" at bounding box center [467, 20] width 5 height 8
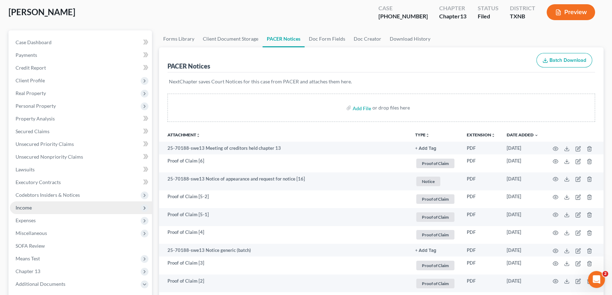
scroll to position [0, 0]
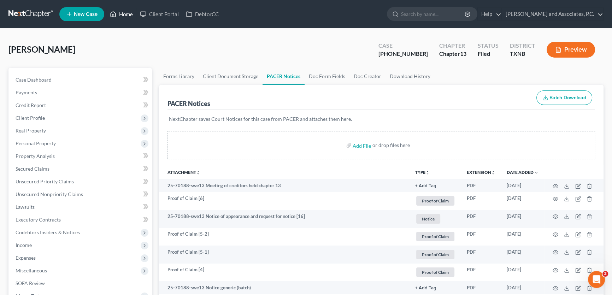
click at [126, 16] on link "Home" at bounding box center [121, 14] width 30 height 13
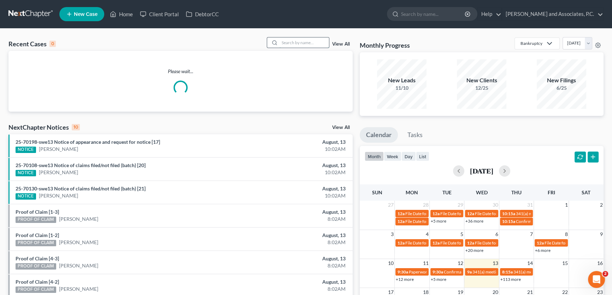
click at [314, 46] on input "search" at bounding box center [304, 42] width 49 height 10
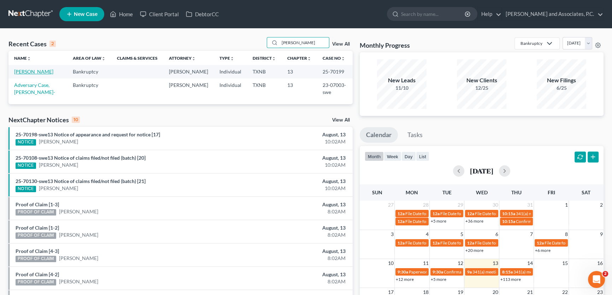
type input "[PERSON_NAME]"
click at [36, 72] on link "[PERSON_NAME]" at bounding box center [33, 72] width 39 height 6
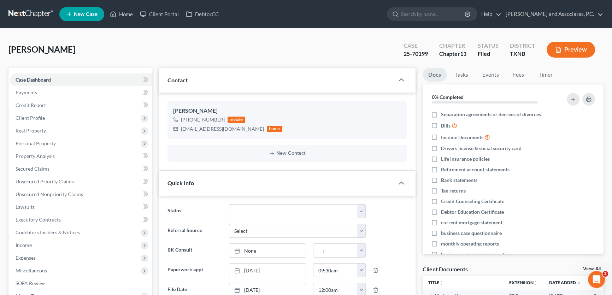
scroll to position [160, 0]
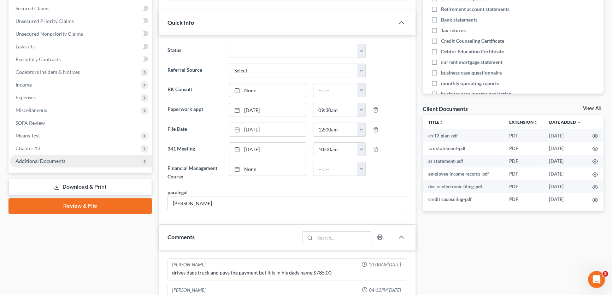
click at [56, 156] on span "Additional Documents" at bounding box center [81, 161] width 142 height 13
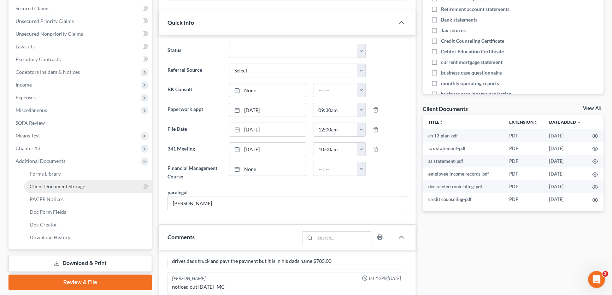
scroll to position [12245, 0]
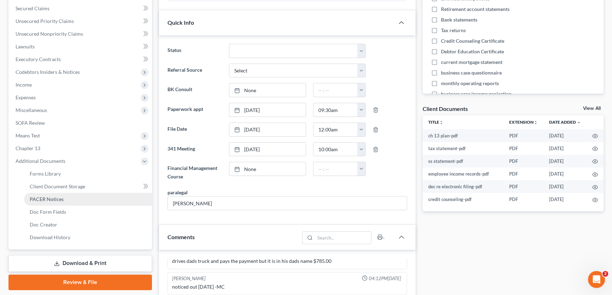
click at [45, 200] on span "PACER Notices" at bounding box center [47, 199] width 34 height 6
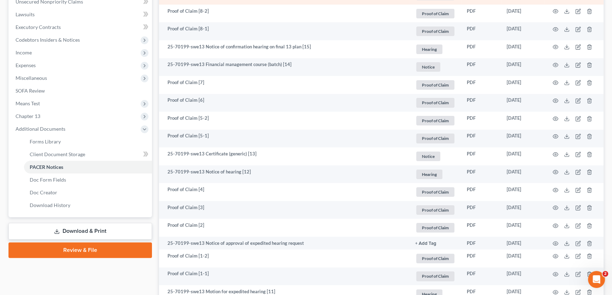
scroll to position [398, 0]
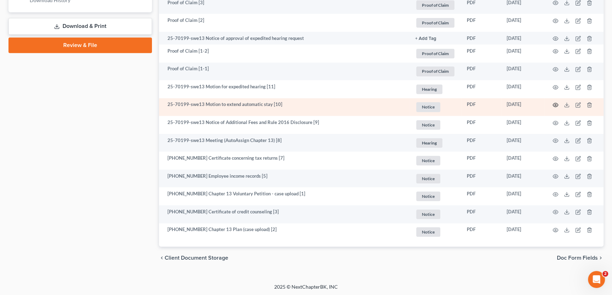
click at [555, 104] on icon "button" at bounding box center [556, 105] width 6 height 6
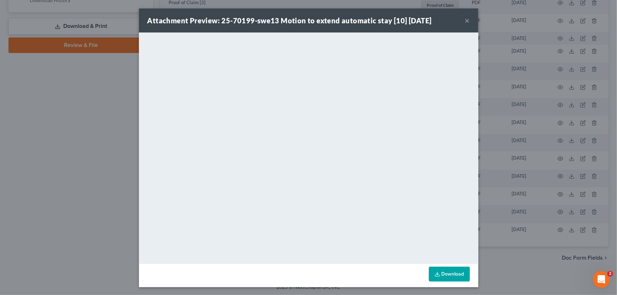
drag, startPoint x: 465, startPoint y: 21, endPoint x: 432, endPoint y: 34, distance: 35.5
click at [465, 21] on button "×" at bounding box center [467, 20] width 5 height 8
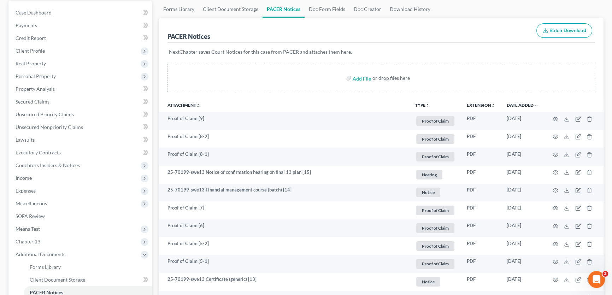
scroll to position [0, 0]
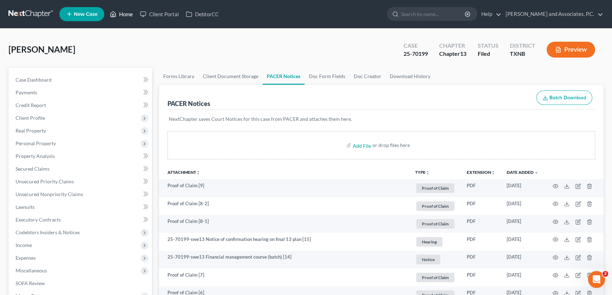
click at [127, 16] on link "Home" at bounding box center [121, 14] width 30 height 13
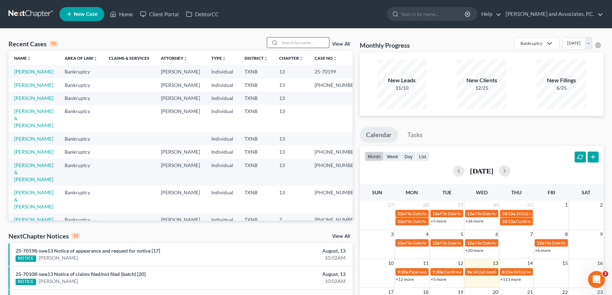
click at [284, 44] on input "search" at bounding box center [304, 42] width 49 height 10
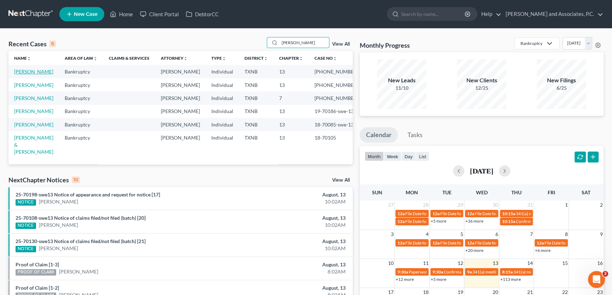
type input "[PERSON_NAME]"
click at [31, 70] on link "[PERSON_NAME]" at bounding box center [33, 72] width 39 height 6
select select "5"
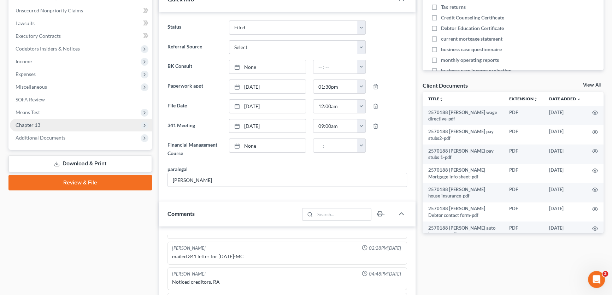
scroll to position [160, 0]
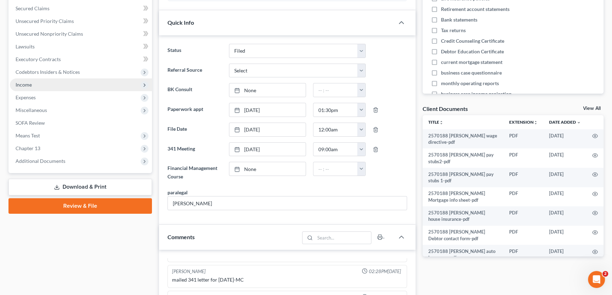
click at [28, 86] on span "Income" at bounding box center [24, 85] width 16 height 6
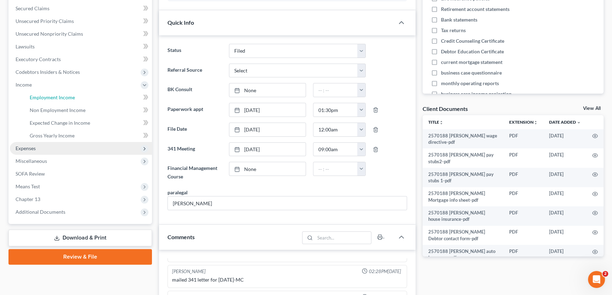
click at [30, 96] on span "Employment Income" at bounding box center [52, 97] width 45 height 6
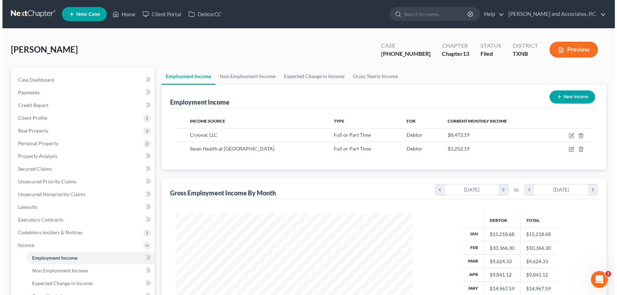
scroll to position [127, 251]
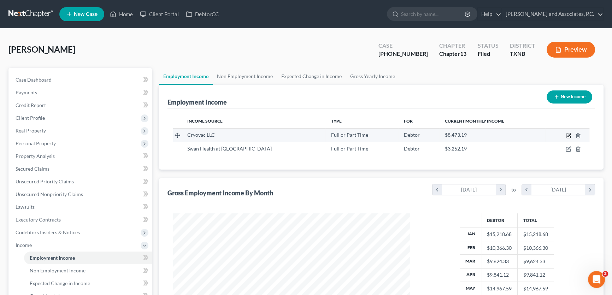
click at [567, 134] on icon "button" at bounding box center [569, 136] width 6 height 6
select select "0"
select select "28"
select select "3"
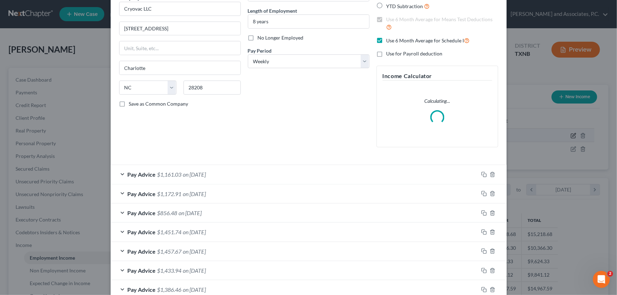
scroll to position [128, 0]
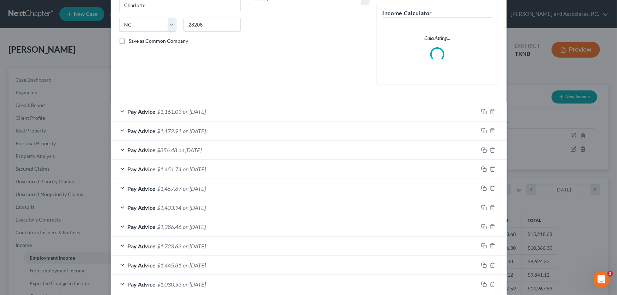
click at [189, 113] on span "on [DATE]" at bounding box center [194, 111] width 23 height 7
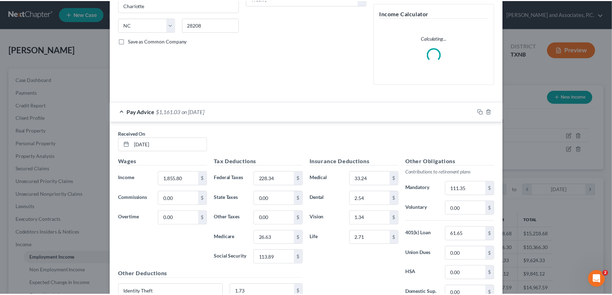
scroll to position [0, 0]
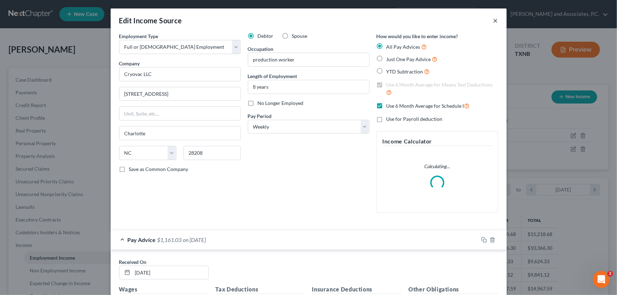
click at [494, 20] on button "×" at bounding box center [495, 20] width 5 height 8
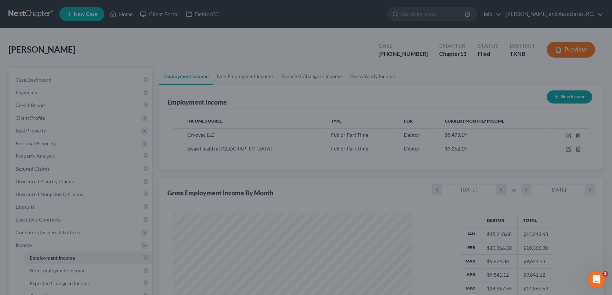
scroll to position [353317, 353193]
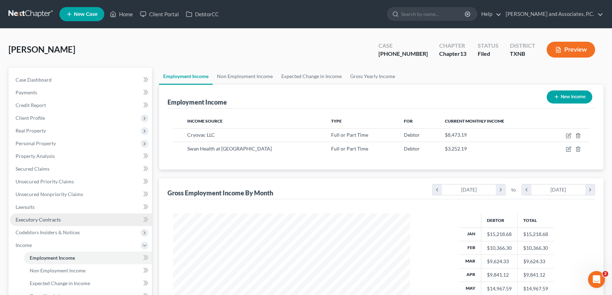
click at [57, 217] on span "Executory Contracts" at bounding box center [38, 220] width 45 height 6
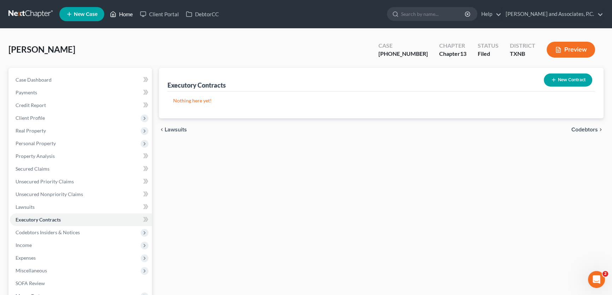
click at [129, 13] on link "Home" at bounding box center [121, 14] width 30 height 13
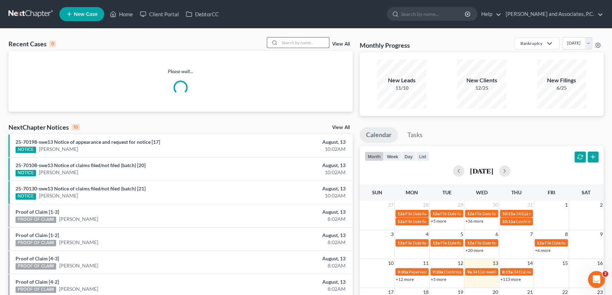
click at [300, 39] on input "search" at bounding box center [304, 42] width 49 height 10
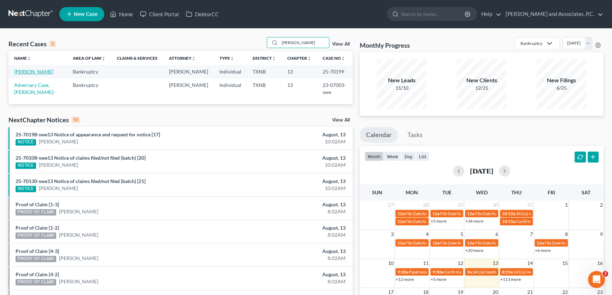
type input "[PERSON_NAME]"
click at [41, 72] on link "[PERSON_NAME]" at bounding box center [33, 72] width 39 height 6
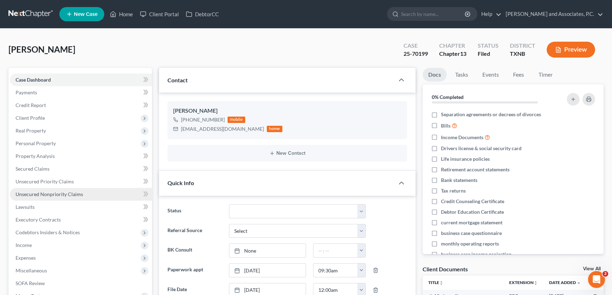
scroll to position [96, 0]
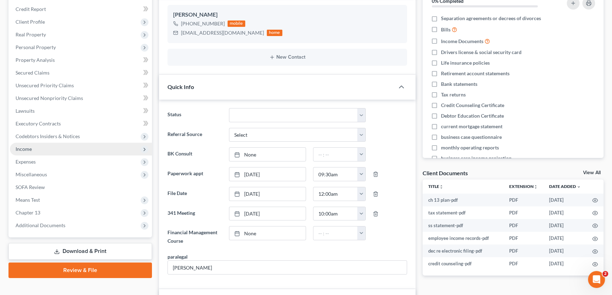
click at [39, 148] on span "Income" at bounding box center [81, 149] width 142 height 13
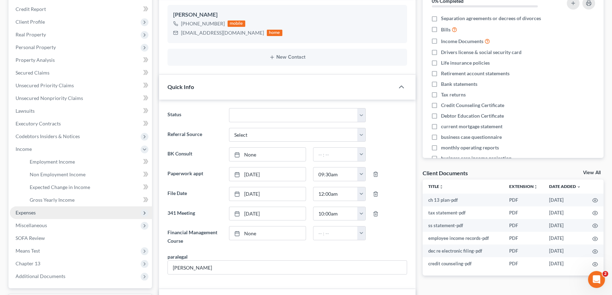
scroll to position [12245, 0]
click at [39, 161] on span "Employment Income" at bounding box center [52, 162] width 45 height 6
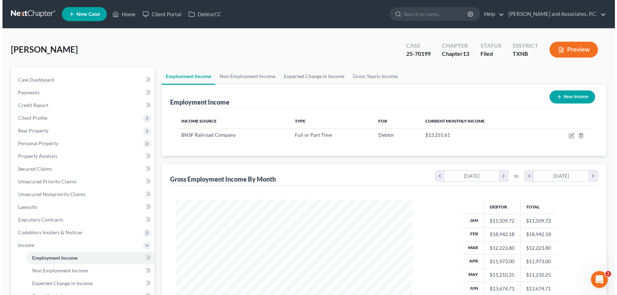
scroll to position [127, 251]
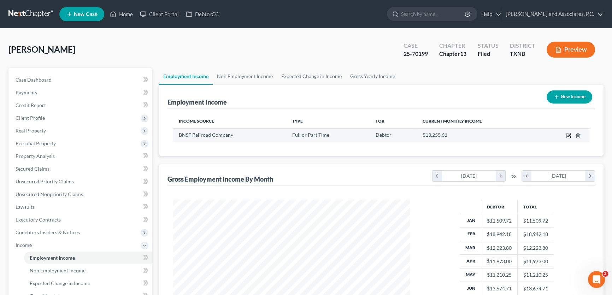
click at [566, 136] on icon "button" at bounding box center [568, 136] width 4 height 4
select select "0"
select select "17"
select select "1"
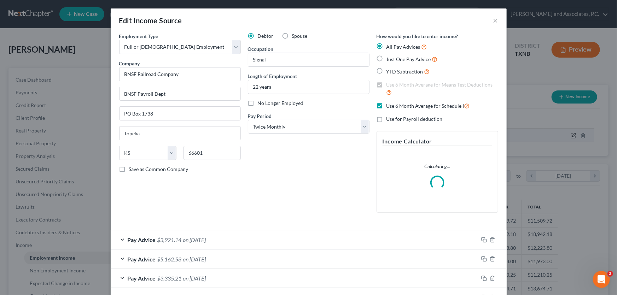
scroll to position [127, 253]
click at [195, 240] on span "on [DATE]" at bounding box center [194, 239] width 23 height 7
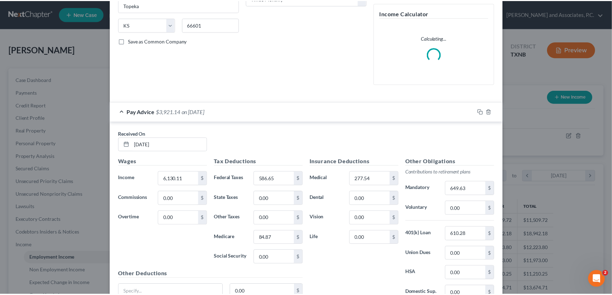
scroll to position [0, 0]
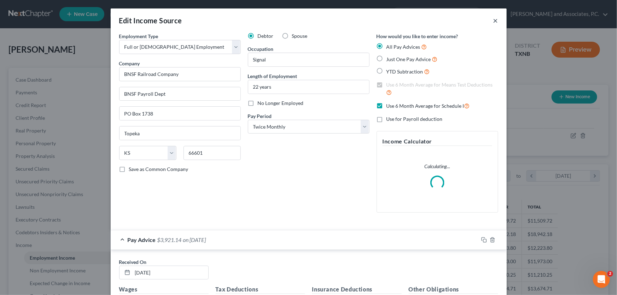
drag, startPoint x: 493, startPoint y: 21, endPoint x: 456, endPoint y: 11, distance: 38.4
click at [493, 21] on button "×" at bounding box center [495, 20] width 5 height 8
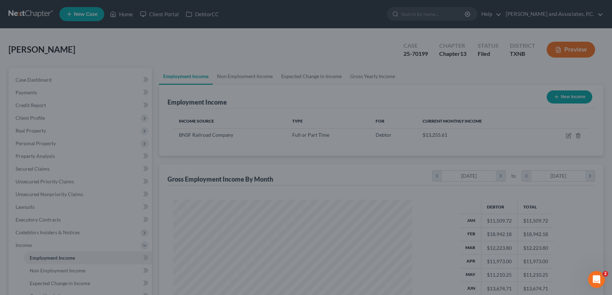
scroll to position [353317, 353193]
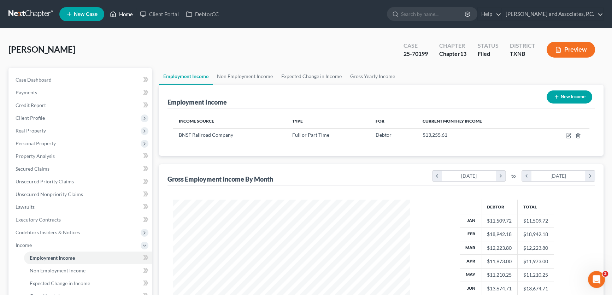
click at [126, 17] on link "Home" at bounding box center [121, 14] width 30 height 13
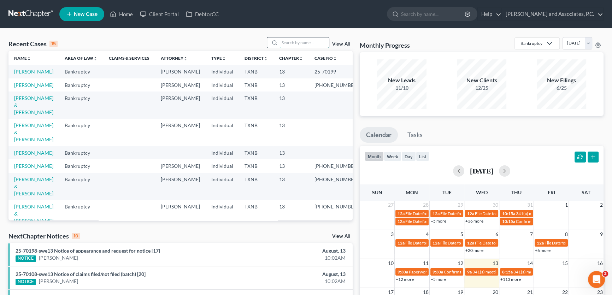
click at [307, 40] on input "search" at bounding box center [304, 42] width 49 height 10
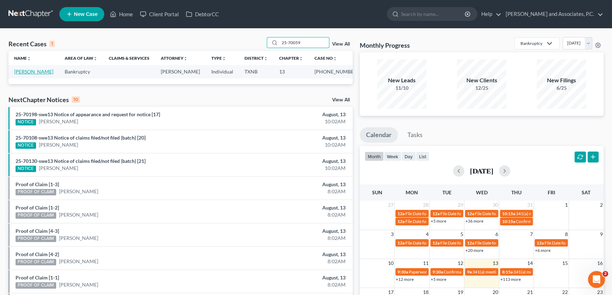
type input "25-70059"
click at [23, 72] on link "[PERSON_NAME]" at bounding box center [33, 72] width 39 height 6
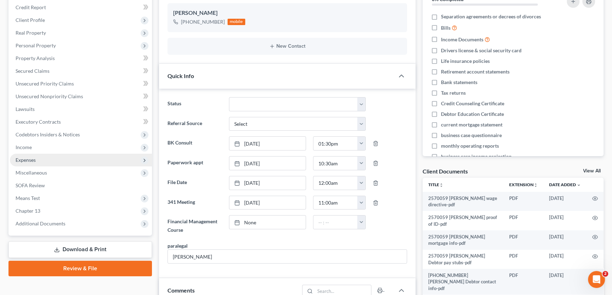
scroll to position [96, 0]
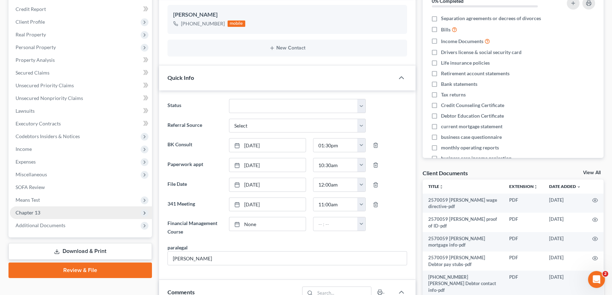
click at [31, 212] on span "Chapter 13" at bounding box center [28, 213] width 25 height 6
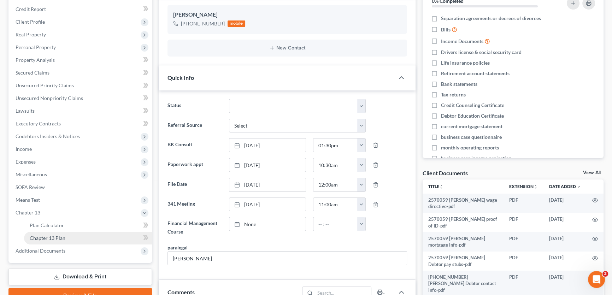
click at [63, 235] on span "Chapter 13 Plan" at bounding box center [48, 238] width 36 height 6
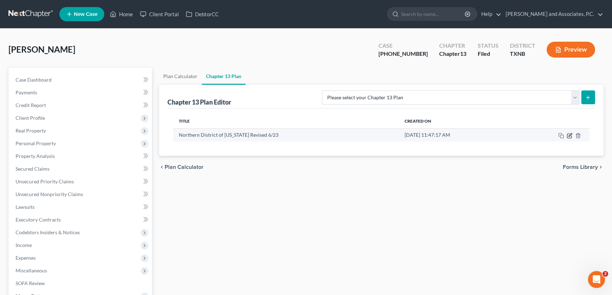
click at [567, 134] on icon "button" at bounding box center [569, 136] width 4 height 4
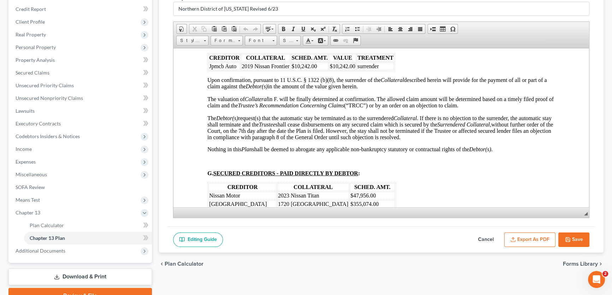
scroll to position [1060, 0]
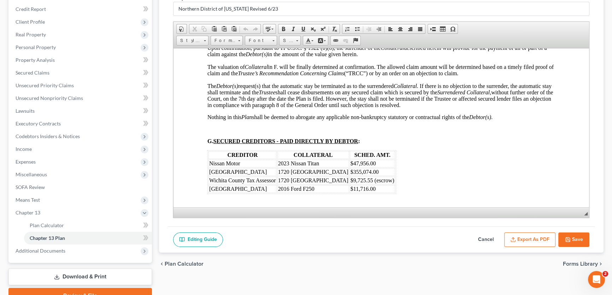
click at [487, 237] on button "Cancel" at bounding box center [485, 240] width 31 height 15
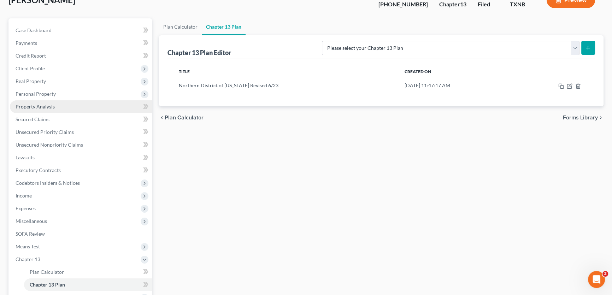
scroll to position [0, 0]
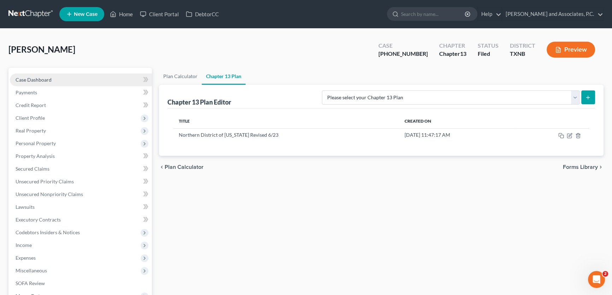
click at [47, 77] on span "Case Dashboard" at bounding box center [34, 80] width 36 height 6
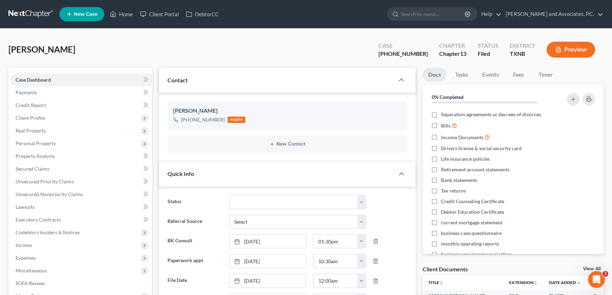
scroll to position [1739, 0]
click at [129, 14] on link "Home" at bounding box center [121, 14] width 30 height 13
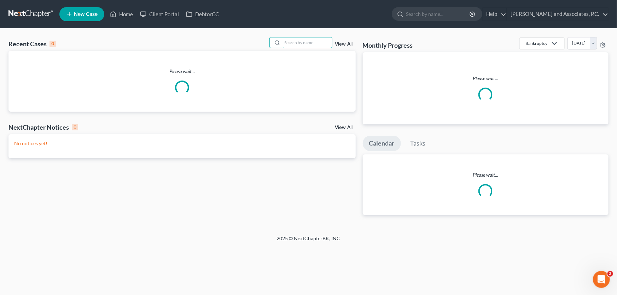
click at [303, 42] on input "search" at bounding box center [306, 42] width 49 height 10
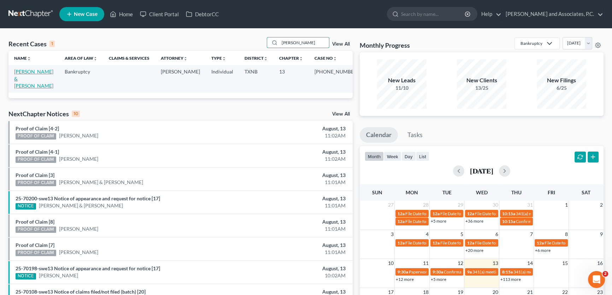
type input "[PERSON_NAME]"
click at [42, 73] on link "[PERSON_NAME] & [PERSON_NAME]" at bounding box center [33, 79] width 39 height 20
select select "1"
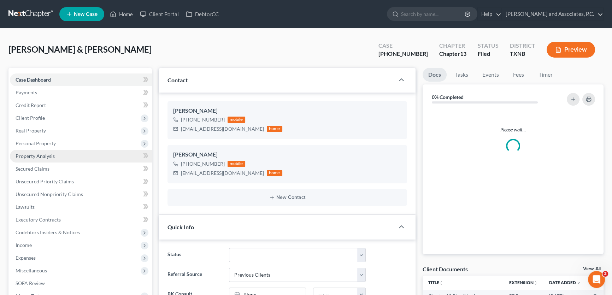
scroll to position [85, 0]
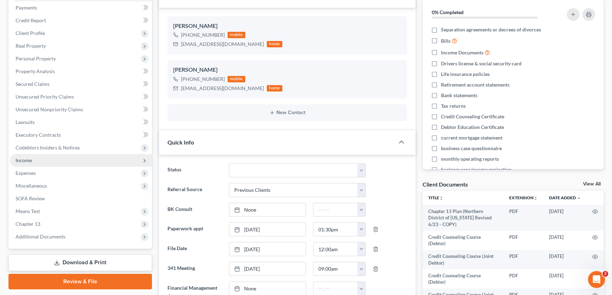
click at [36, 154] on span "Income" at bounding box center [81, 160] width 142 height 13
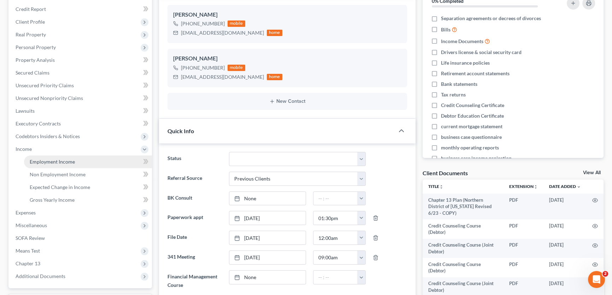
scroll to position [3543, 0]
click at [39, 160] on span "Employment Income" at bounding box center [52, 162] width 45 height 6
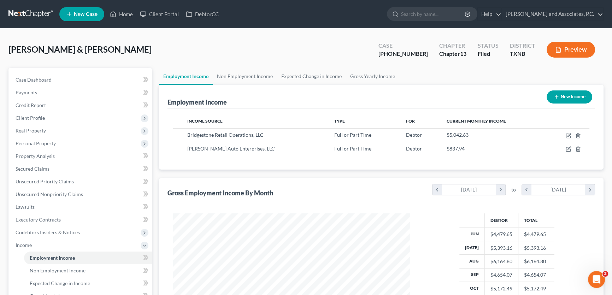
scroll to position [127, 251]
click at [294, 78] on link "Expected Change in Income" at bounding box center [311, 76] width 69 height 17
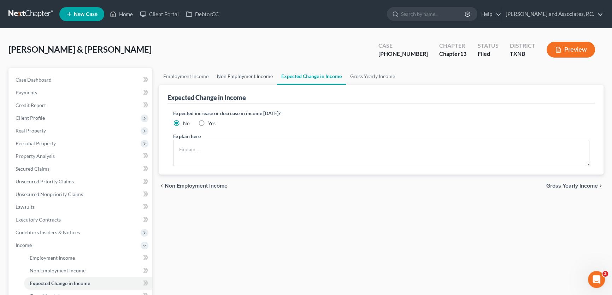
click at [222, 75] on link "Non Employment Income" at bounding box center [245, 76] width 64 height 17
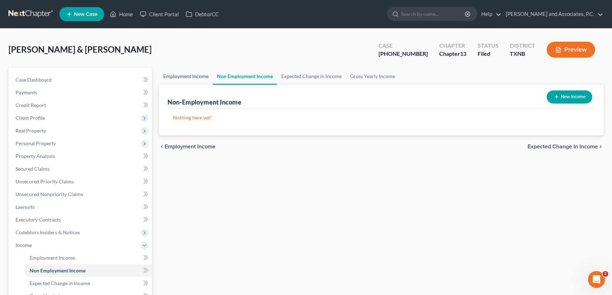
click at [195, 76] on link "Employment Income" at bounding box center [186, 76] width 54 height 17
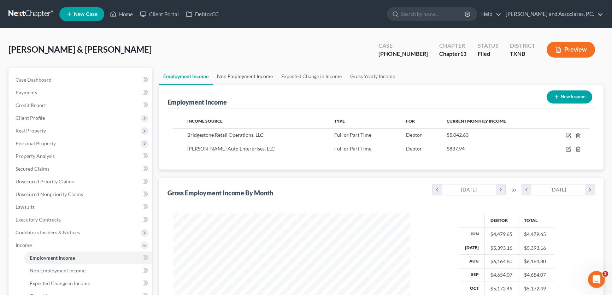
scroll to position [127, 251]
click at [247, 77] on link "Non Employment Income" at bounding box center [245, 76] width 64 height 17
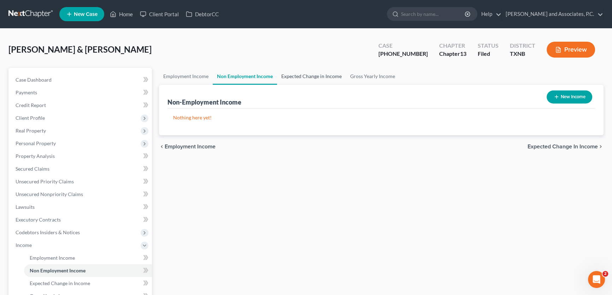
click at [283, 75] on link "Expected Change in Income" at bounding box center [311, 76] width 69 height 17
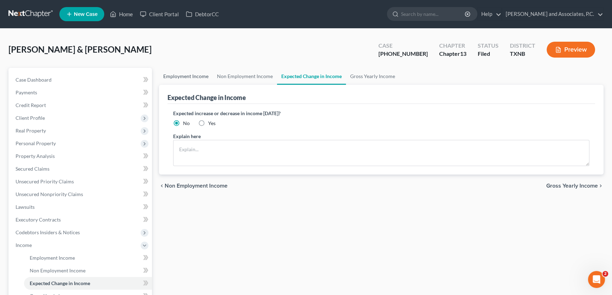
click at [190, 73] on link "Employment Income" at bounding box center [186, 76] width 54 height 17
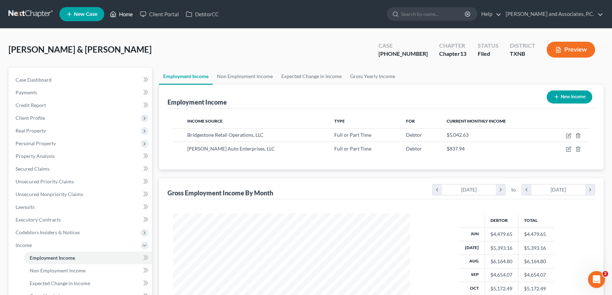
click at [131, 10] on link "Home" at bounding box center [121, 14] width 30 height 13
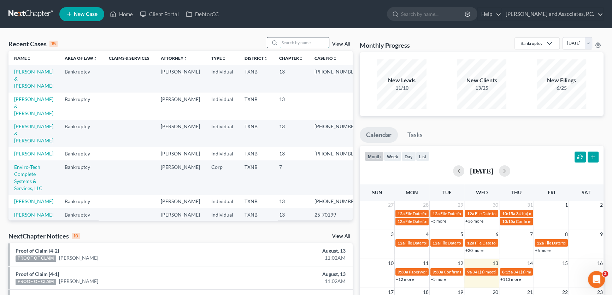
click at [298, 42] on input "search" at bounding box center [304, 42] width 49 height 10
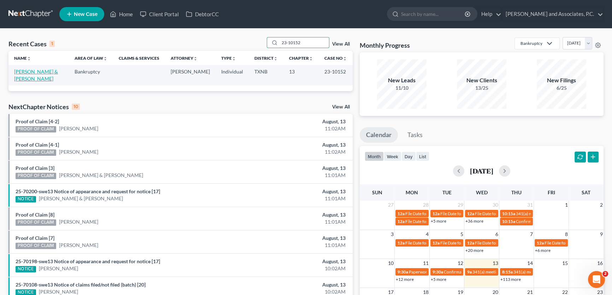
type input "23-10152"
click at [51, 71] on link "[PERSON_NAME] & [PERSON_NAME]" at bounding box center [36, 75] width 44 height 13
select select "8"
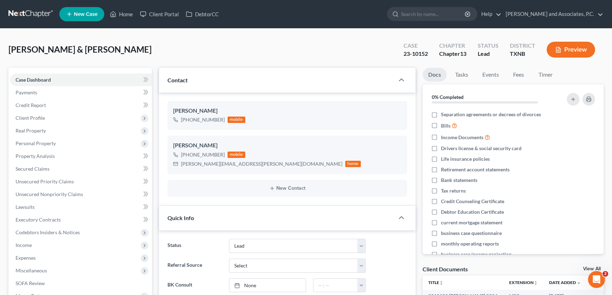
scroll to position [160, 0]
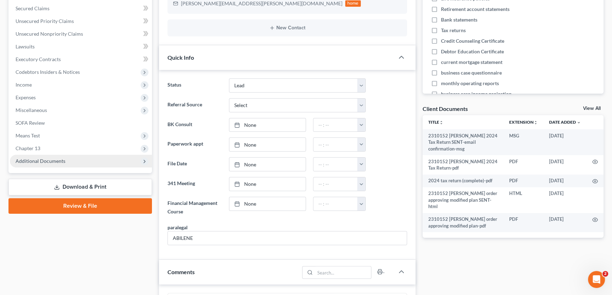
click at [60, 161] on span "Additional Documents" at bounding box center [41, 161] width 50 height 6
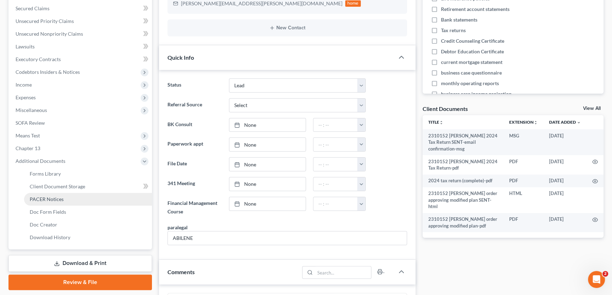
click at [48, 201] on link "PACER Notices" at bounding box center [88, 199] width 128 height 13
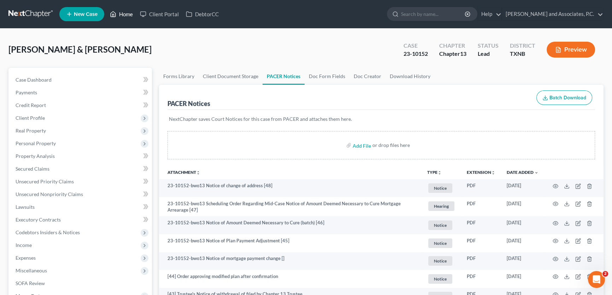
click at [127, 16] on link "Home" at bounding box center [121, 14] width 30 height 13
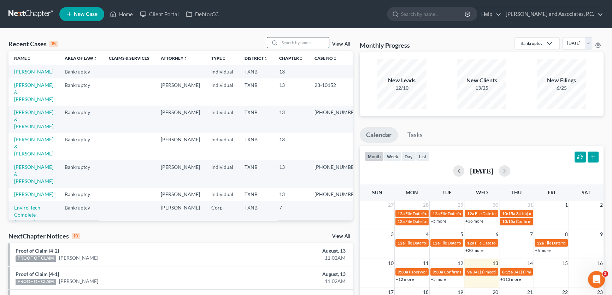
click at [316, 42] on input "search" at bounding box center [304, 42] width 49 height 10
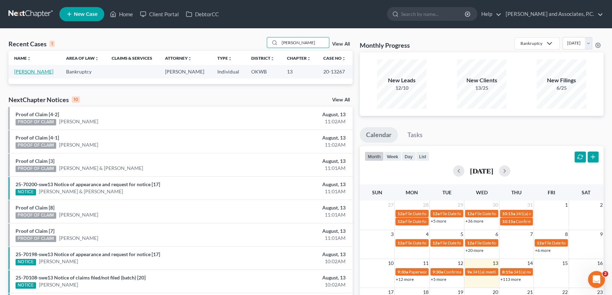
type input "[PERSON_NAME]"
click at [37, 72] on link "[PERSON_NAME]" at bounding box center [33, 72] width 39 height 6
select select "5"
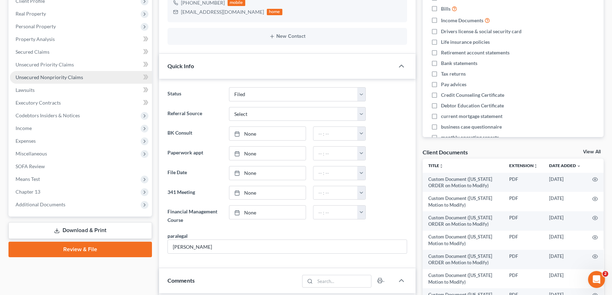
scroll to position [128, 0]
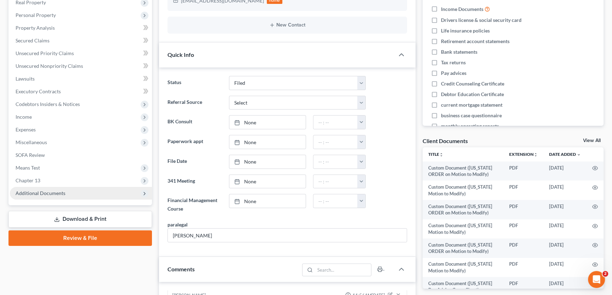
click at [65, 188] on span "Additional Documents" at bounding box center [81, 193] width 142 height 13
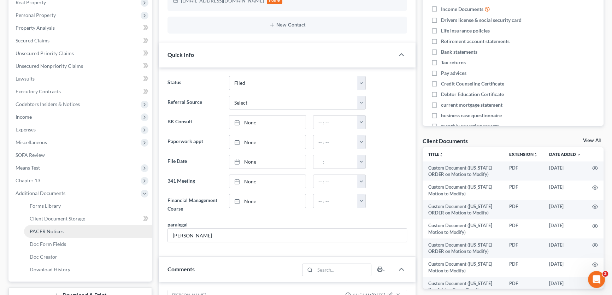
click at [51, 229] on span "PACER Notices" at bounding box center [47, 231] width 34 height 6
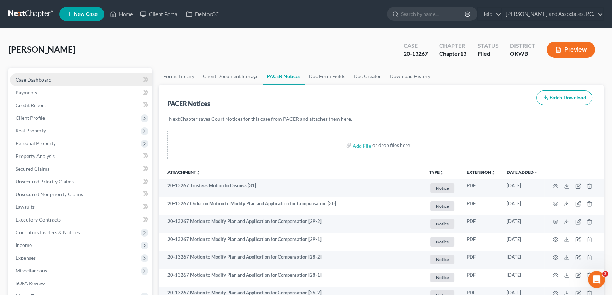
click at [62, 82] on link "Case Dashboard" at bounding box center [81, 80] width 142 height 13
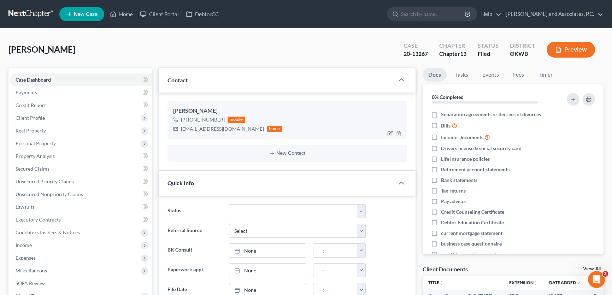
scroll to position [1, 0]
click at [279, 152] on button "New Contact" at bounding box center [287, 154] width 228 height 6
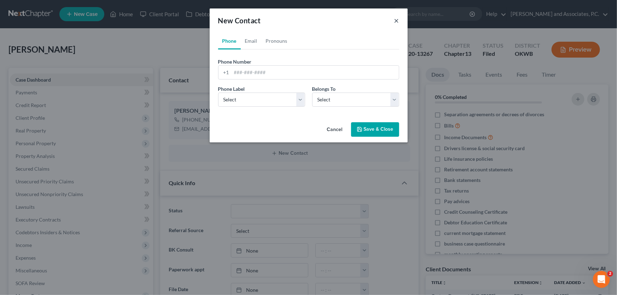
click at [398, 21] on button "×" at bounding box center [396, 20] width 5 height 8
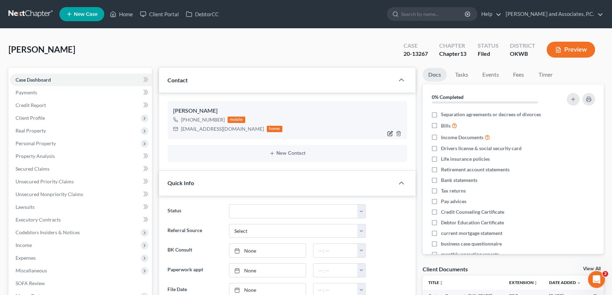
click at [389, 133] on icon "button" at bounding box center [390, 132] width 3 height 3
select select "0"
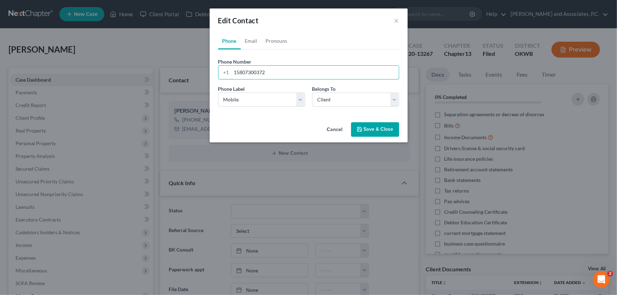
drag, startPoint x: 277, startPoint y: 71, endPoint x: 195, endPoint y: 68, distance: 82.4
click at [195, 72] on div "Edit Contact × Phone Email Pronouns Phone Number * [PHONE_NUMBER] Ext. Phone La…" at bounding box center [308, 147] width 617 height 295
type input "[PHONE_NUMBER]"
click at [373, 127] on button "Save & Close" at bounding box center [375, 129] width 48 height 15
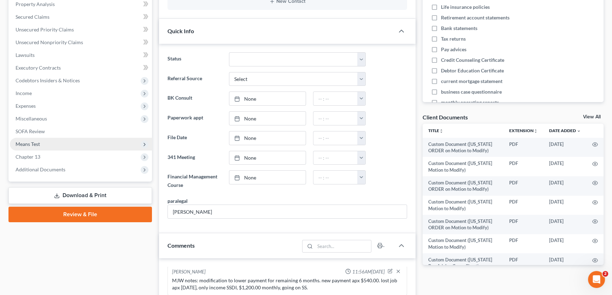
scroll to position [160, 0]
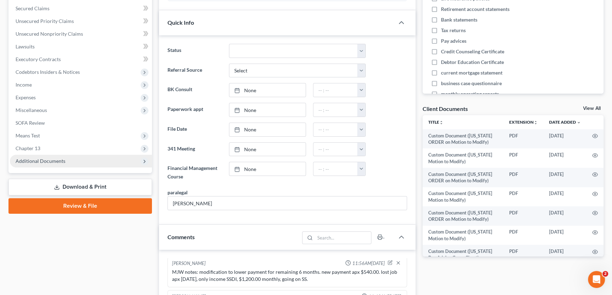
click at [49, 162] on span "Additional Documents" at bounding box center [41, 161] width 50 height 6
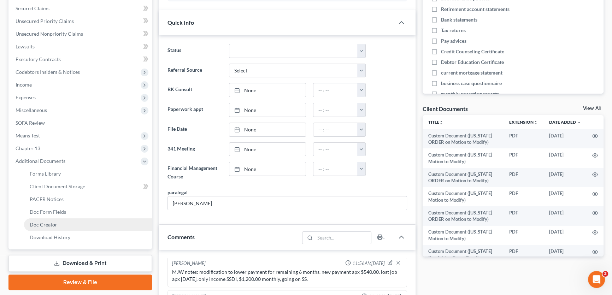
click at [45, 223] on span "Doc Creator" at bounding box center [44, 225] width 28 height 6
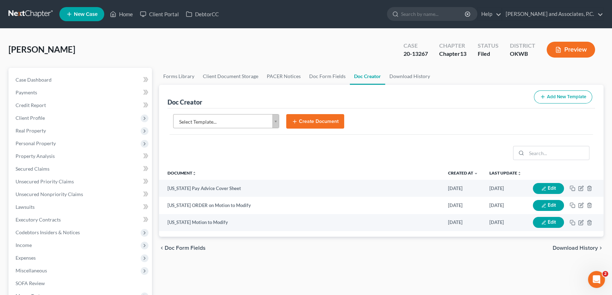
click at [273, 119] on body "Home New Case Client Portal DebtorCC [PERSON_NAME] and Associates, [PERSON_NAME…" at bounding box center [306, 239] width 612 height 478
type input "o"
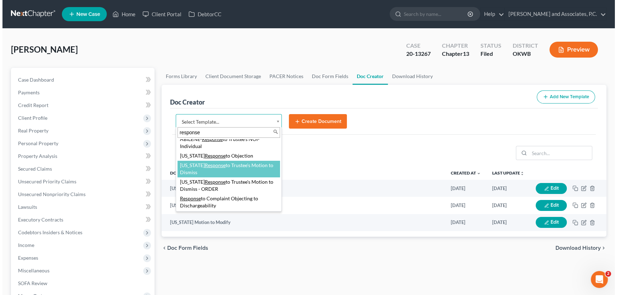
scroll to position [32, 0]
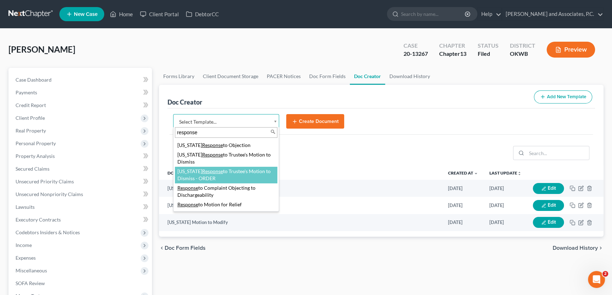
type input "response"
select select "77429"
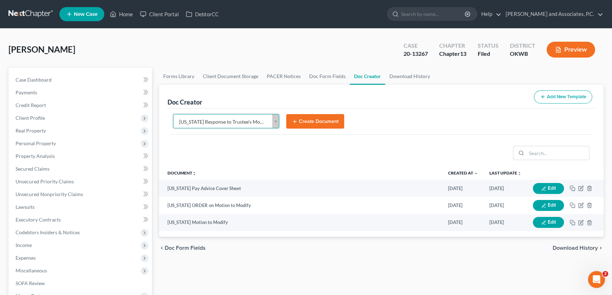
click at [306, 124] on button "Create Document" at bounding box center [315, 121] width 58 height 15
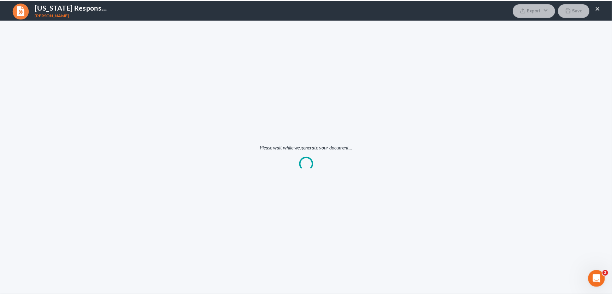
scroll to position [0, 0]
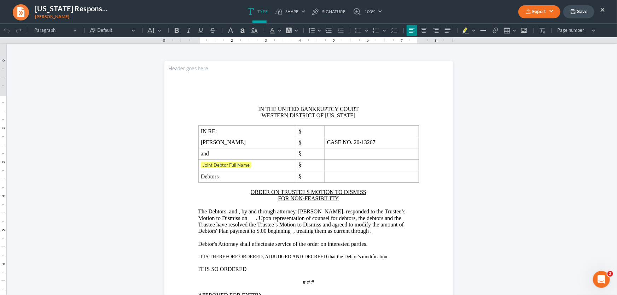
click at [603, 10] on button "×" at bounding box center [602, 9] width 5 height 8
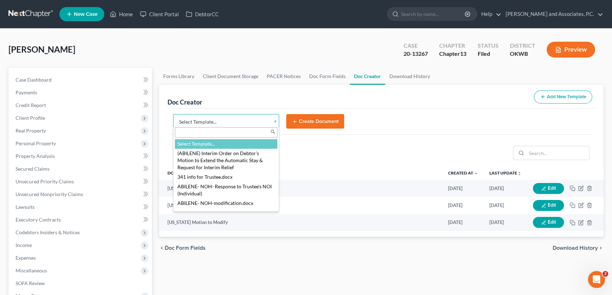
click at [230, 119] on body "Home New Case Client Portal DebtorCC [PERSON_NAME] and Associates, [PERSON_NAME…" at bounding box center [306, 239] width 612 height 478
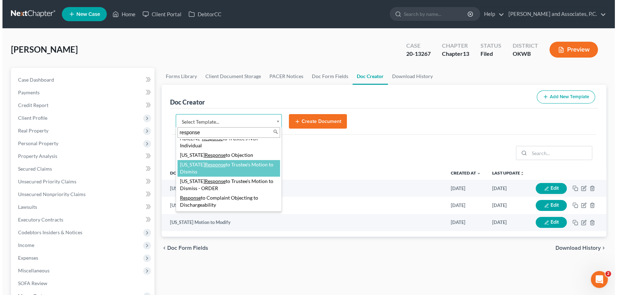
scroll to position [32, 0]
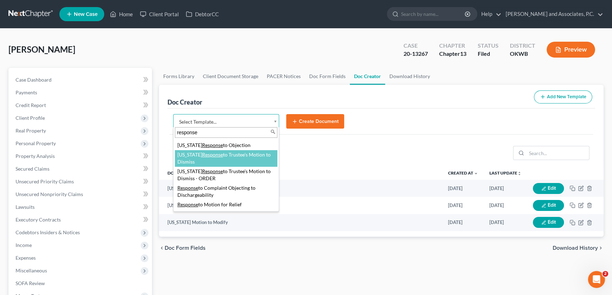
type input "response"
select select "77431"
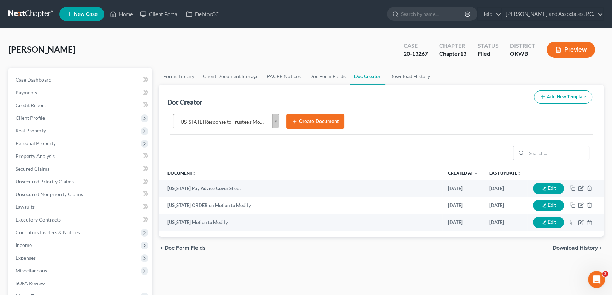
click at [306, 122] on button "Create Document" at bounding box center [315, 121] width 58 height 15
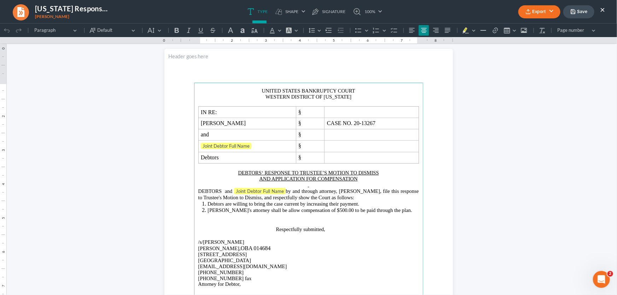
scroll to position [0, 0]
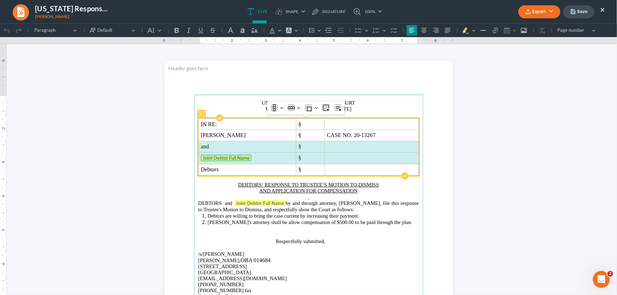
drag, startPoint x: 334, startPoint y: 158, endPoint x: 286, endPoint y: 145, distance: 49.6
click at [286, 145] on tbody "IN RE: § [PERSON_NAME] § CASE NO. 20-13267 and § Joint Debtor Full Name § Debto…" at bounding box center [308, 146] width 220 height 57
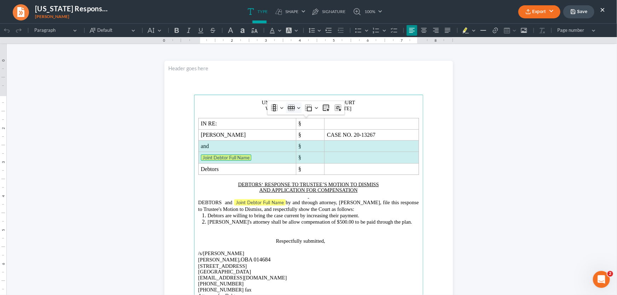
click at [294, 108] on button "Row Row" at bounding box center [294, 107] width 16 height 11
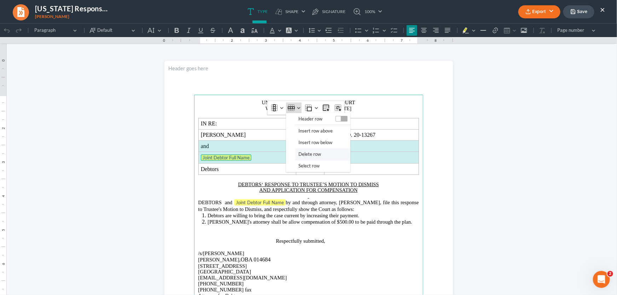
click at [306, 154] on span "Delete row" at bounding box center [309, 154] width 23 height 8
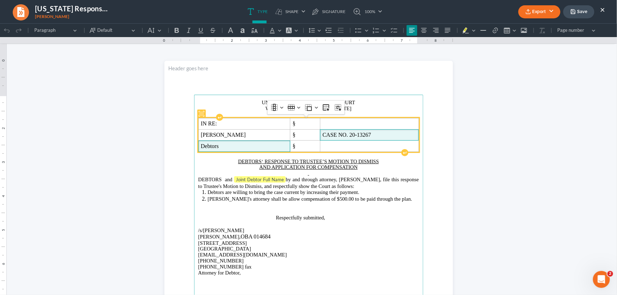
click at [371, 135] on span "CASE NO. 20-13267" at bounding box center [369, 134] width 94 height 6
click at [252, 147] on span "Debtors" at bounding box center [244, 146] width 87 height 6
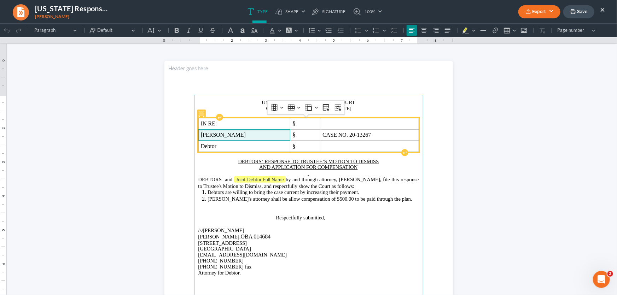
click at [257, 135] on span "[PERSON_NAME]" at bounding box center [244, 134] width 87 height 6
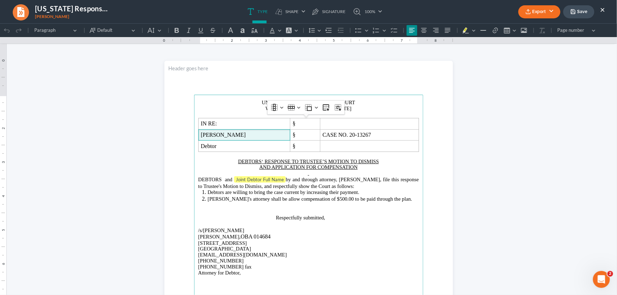
click at [307, 175] on p "Rich Text Editor, page-0-main" at bounding box center [308, 173] width 221 height 6
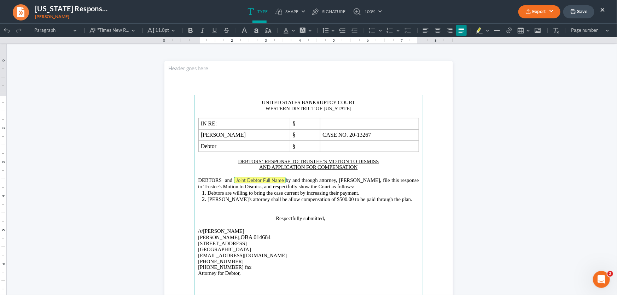
drag, startPoint x: 308, startPoint y: 179, endPoint x: 250, endPoint y: 180, distance: 58.3
click at [250, 180] on p "DEBTORS and Joint Debtor Full Name by and through attorney, [PERSON_NAME], file…" at bounding box center [308, 183] width 221 height 13
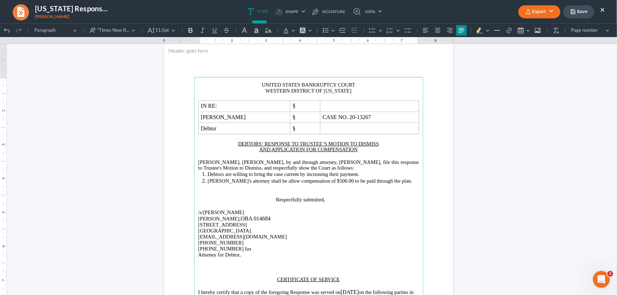
scroll to position [32, 0]
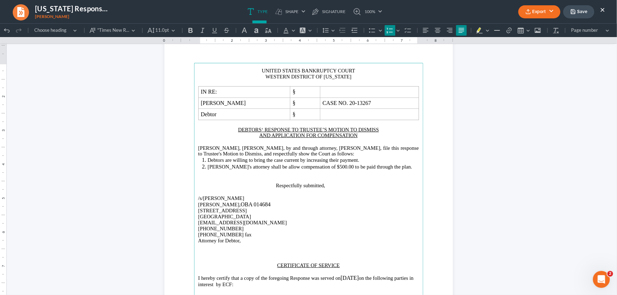
click at [360, 160] on li "Debtors are willing to bring the case current by increasing their payment." at bounding box center [312, 160] width 211 height 6
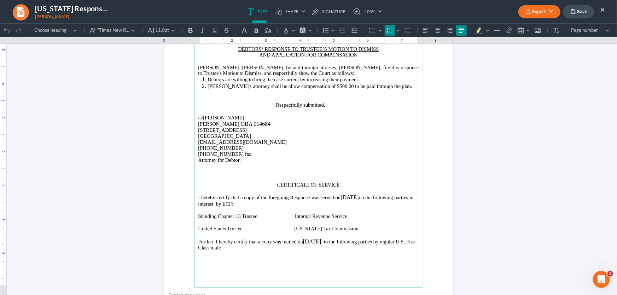
scroll to position [128, 0]
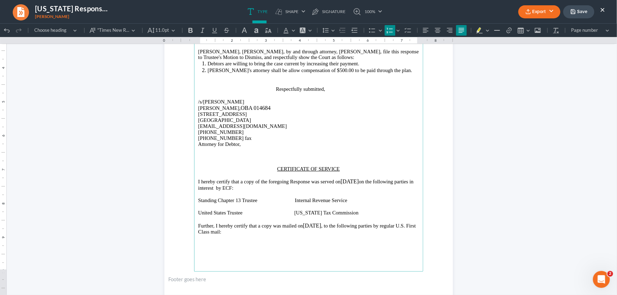
click at [316, 145] on p "Attorney for Debtor," at bounding box center [308, 144] width 221 height 6
drag, startPoint x: 382, startPoint y: 182, endPoint x: 355, endPoint y: 183, distance: 26.5
click at [355, 183] on p "I hereby certify that a copy of the foregoing Response was served on [DATE] on …" at bounding box center [308, 184] width 221 height 12
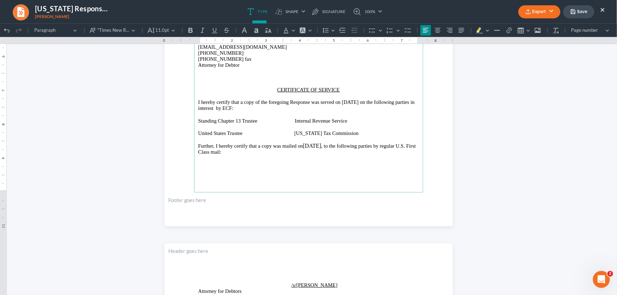
scroll to position [225, 0]
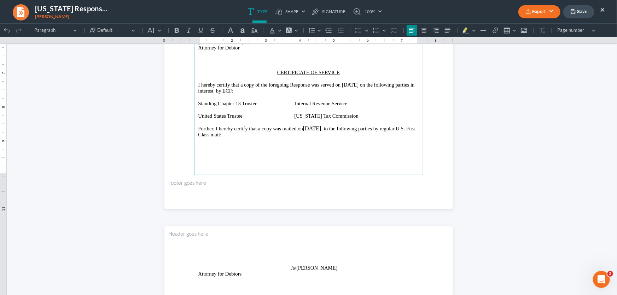
drag, startPoint x: 342, startPoint y: 131, endPoint x: 318, endPoint y: 131, distance: 24.7
click at [318, 131] on p "Further, I hereby certify that a copy was mailed on [DATE] , to the following p…" at bounding box center [308, 131] width 221 height 12
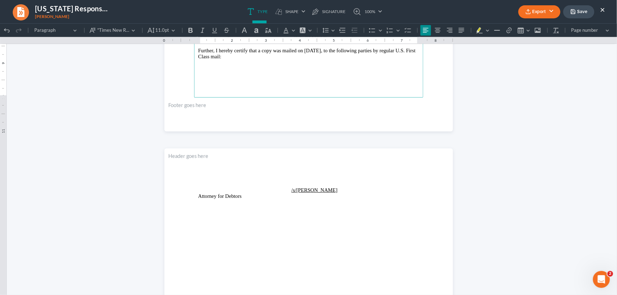
scroll to position [321, 0]
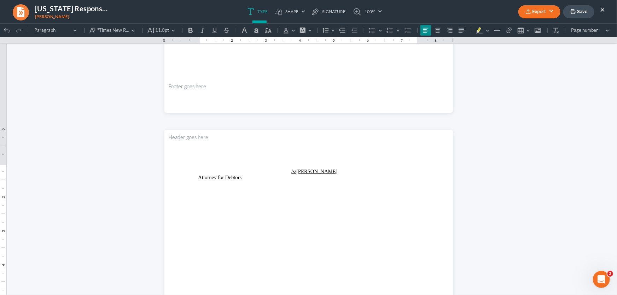
drag, startPoint x: 109, startPoint y: 122, endPoint x: 216, endPoint y: 149, distance: 110.1
click html "1.00 10.00 0 1 1 2 2 3 3 4 4 5 5 6 6 7 7 8 8 9 9 10 10 11 11 Undo (Ctrl+Z) Undo…"
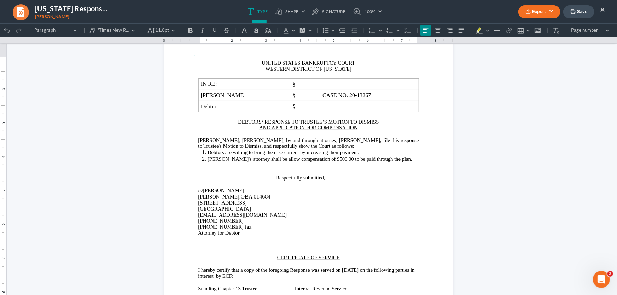
scroll to position [32, 0]
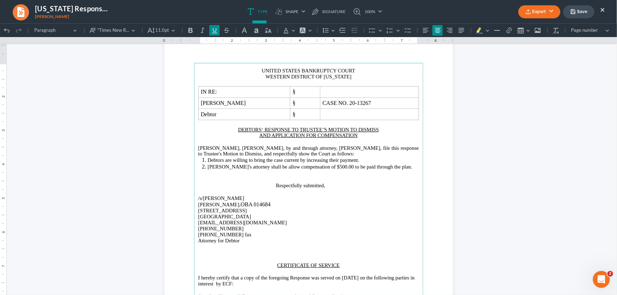
drag, startPoint x: 259, startPoint y: 130, endPoint x: 267, endPoint y: 130, distance: 8.5
click at [260, 130] on u "DEBTORS‘ RESPONSE TO TRUSTEE’S MOTION TO DISMISS" at bounding box center [308, 130] width 141 height 6
click at [358, 161] on li "Debtors are willing to bring the case current by increasing their payment." at bounding box center [312, 160] width 211 height 6
click at [221, 161] on span "Debtors are willing to bring the case current by increasing their payment." at bounding box center [283, 160] width 152 height 6
click at [355, 162] on li "Debtor is willing to bring the case current by increasing their payment." at bounding box center [312, 160] width 211 height 6
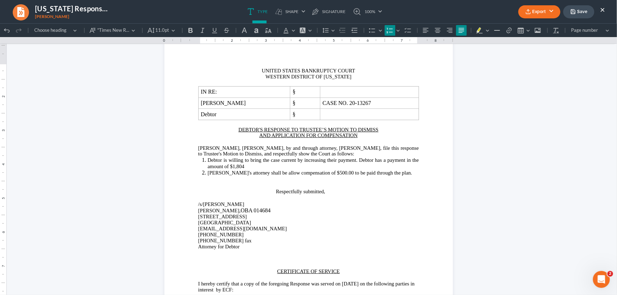
click at [254, 169] on li "Debtor is willing to bring the case current by increasing their payment. Debtor…" at bounding box center [312, 163] width 211 height 12
click at [296, 166] on li "Debtor is willing to bring the case current by increasing their payment. Debtor…" at bounding box center [312, 163] width 211 height 12
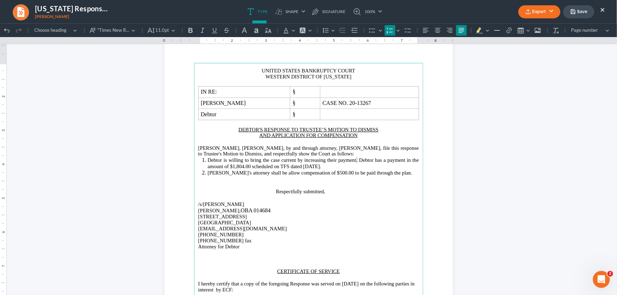
click at [353, 161] on span "Debtor is willing to bring the case current by increasing their payment. Debtor…" at bounding box center [312, 163] width 211 height 12
click at [356, 160] on span "Debtor is willing to bring the case current by increasing their payment. Debtor…" at bounding box center [312, 163] width 211 height 12
drag, startPoint x: 355, startPoint y: 160, endPoint x: 295, endPoint y: 161, distance: 59.4
click at [295, 161] on span "Debtor is willing to bring the case current by increasing their payment. Debtor…" at bounding box center [312, 163] width 211 height 12
click at [317, 247] on p "Attorney for Debtor" at bounding box center [308, 247] width 221 height 6
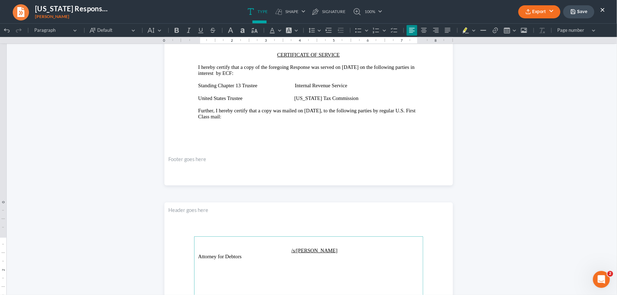
scroll to position [225, 0]
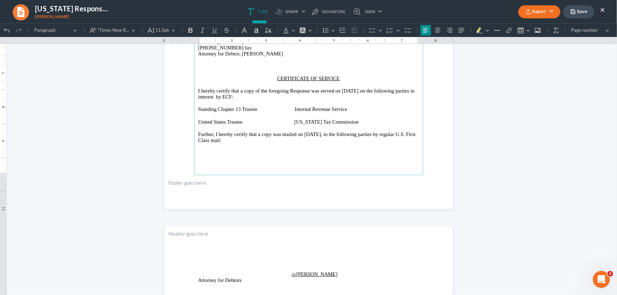
click at [272, 142] on p "Further, I hereby certify that a copy was mailed on [DATE] , to the following p…" at bounding box center [308, 137] width 221 height 12
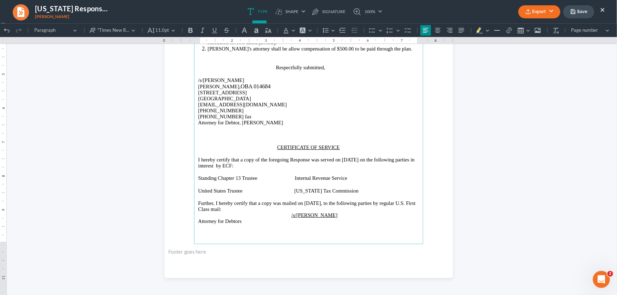
scroll to position [156, 0]
click at [299, 230] on p "Rich Text Editor, page-0-main" at bounding box center [308, 227] width 221 height 6
click at [279, 210] on p "Further, I hereby certify that a copy was mailed on [DATE] , to the following p…" at bounding box center [308, 206] width 221 height 12
click at [336, 228] on p "Attorney for Debtors" at bounding box center [308, 228] width 221 height 6
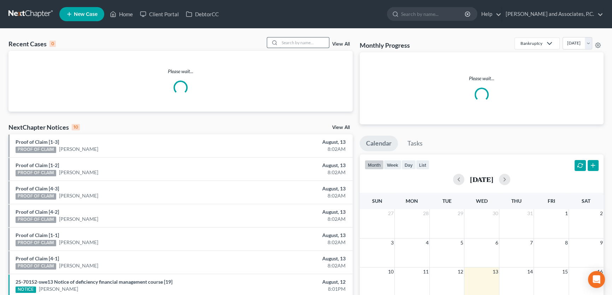
click at [314, 42] on input "search" at bounding box center [304, 42] width 49 height 10
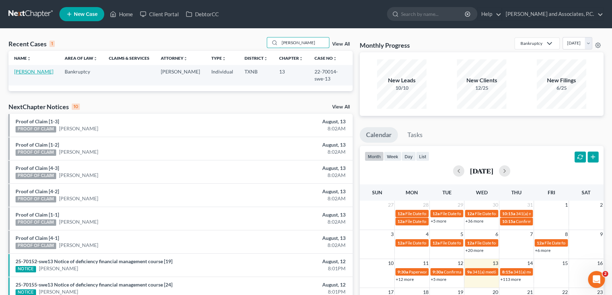
type input "[PERSON_NAME]"
click at [35, 71] on link "[PERSON_NAME]" at bounding box center [33, 72] width 39 height 6
select select "5"
select select "1"
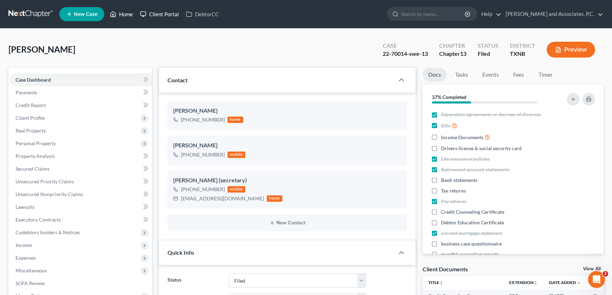
drag, startPoint x: 126, startPoint y: 14, endPoint x: 148, endPoint y: 20, distance: 22.6
click at [126, 14] on link "Home" at bounding box center [121, 14] width 30 height 13
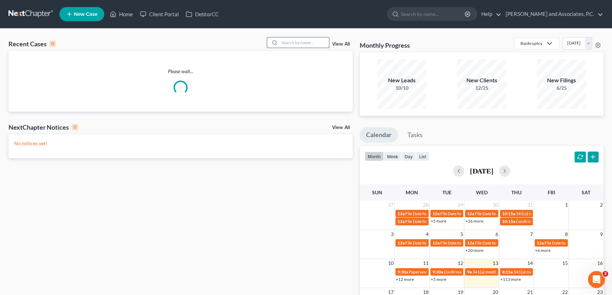
click at [317, 43] on input "search" at bounding box center [304, 42] width 49 height 10
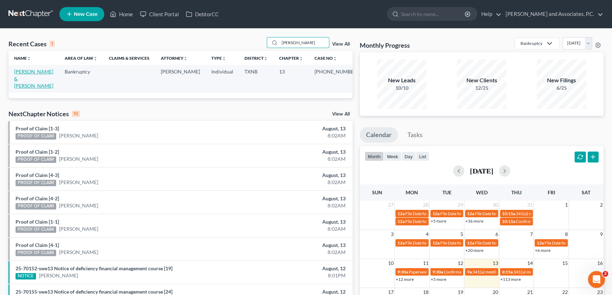
type input "nieto"
click at [52, 71] on link "[PERSON_NAME] & [PERSON_NAME]" at bounding box center [33, 79] width 39 height 20
select select "5"
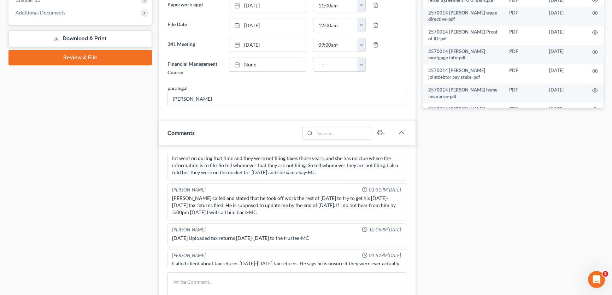
scroll to position [239, 0]
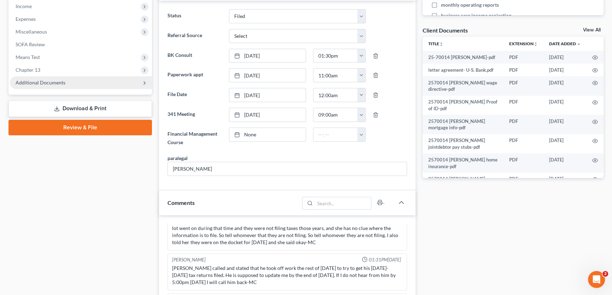
click at [60, 83] on span "Additional Documents" at bounding box center [41, 83] width 50 height 6
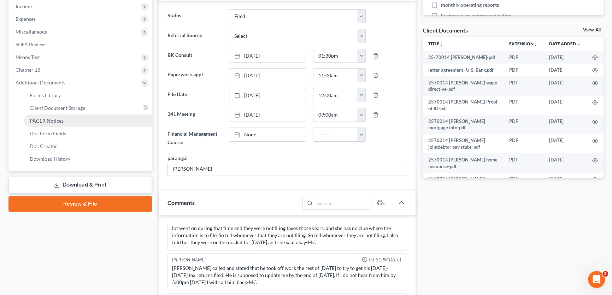
click at [47, 119] on span "PACER Notices" at bounding box center [47, 121] width 34 height 6
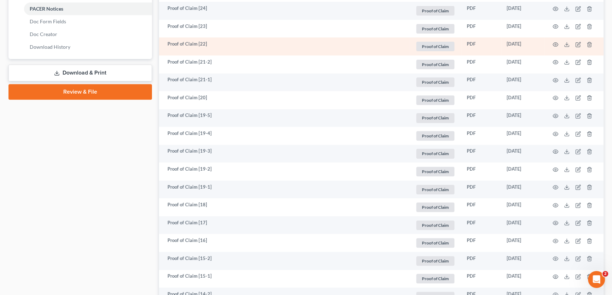
scroll to position [353, 0]
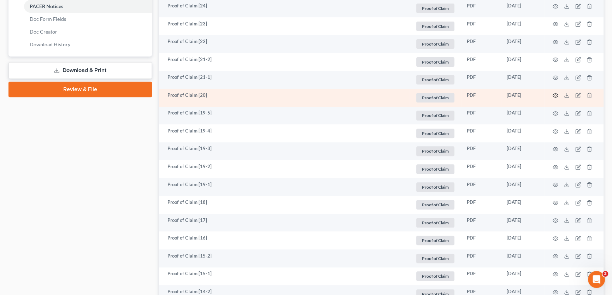
click at [557, 93] on icon "button" at bounding box center [556, 96] width 6 height 6
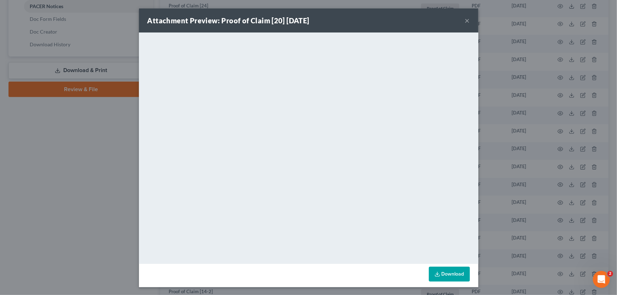
click at [465, 18] on button "×" at bounding box center [467, 20] width 5 height 8
